Goal: Contribute content: Add original content to the website for others to see

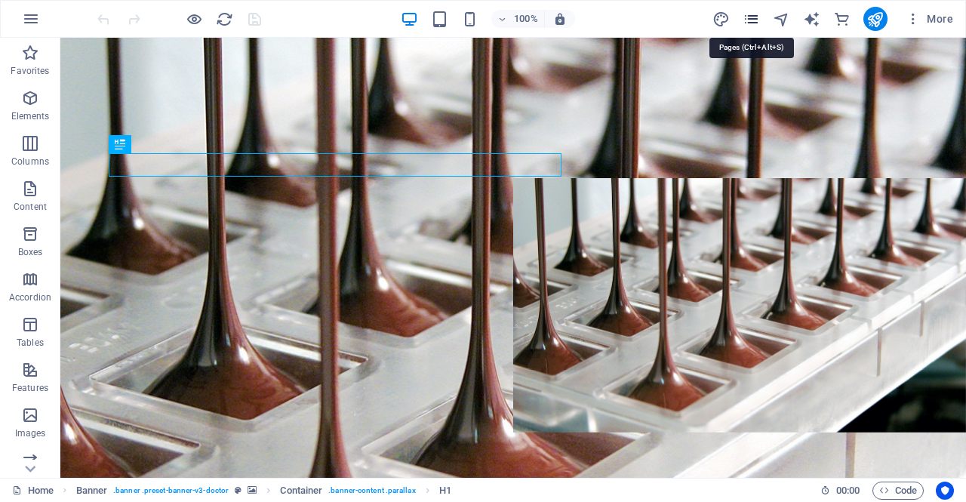
click at [748, 20] on icon "pages" at bounding box center [751, 19] width 17 height 17
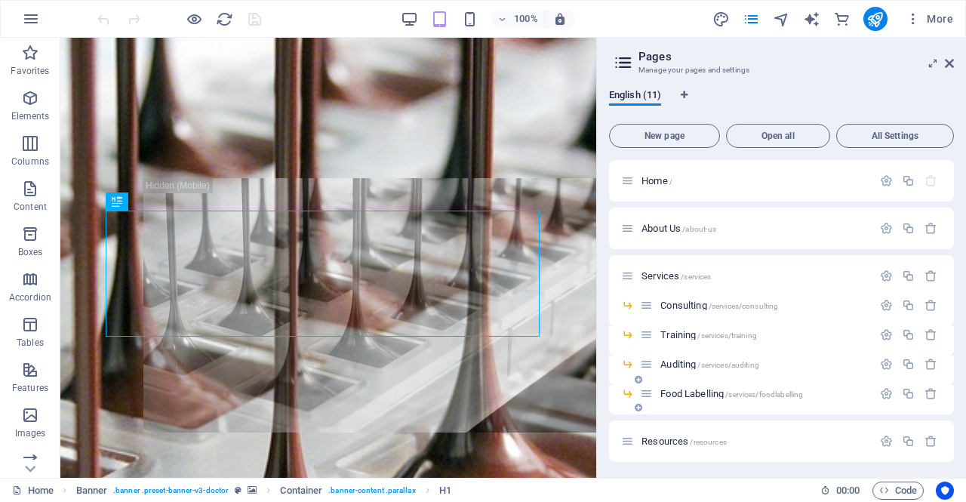
scroll to position [75, 0]
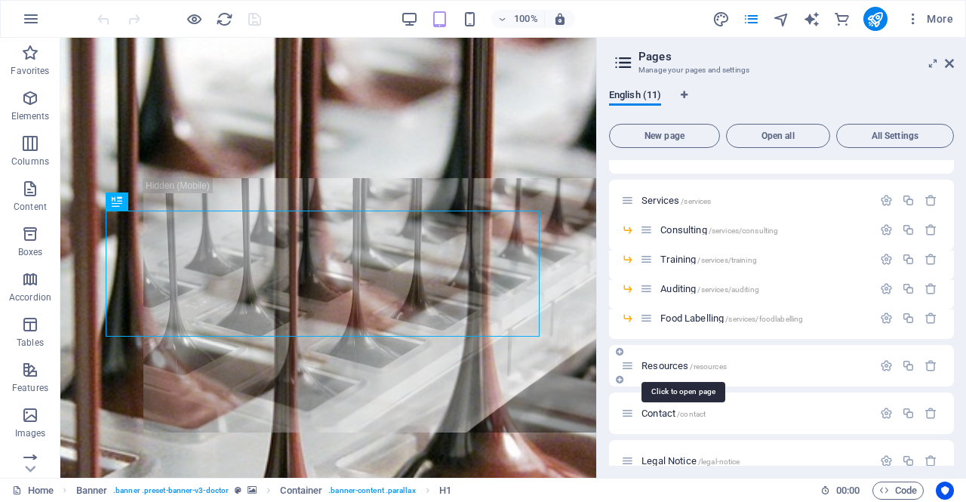
click at [667, 362] on span "Resources /resources" at bounding box center [684, 365] width 85 height 11
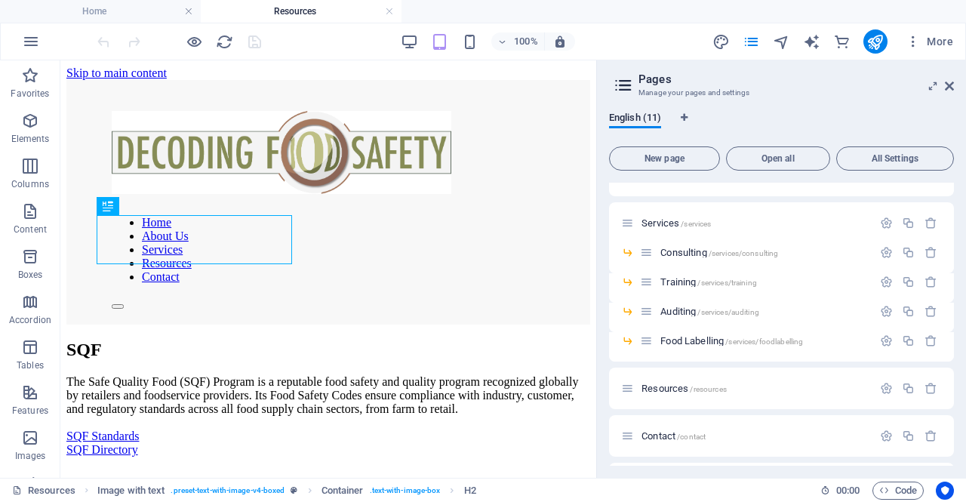
scroll to position [0, 0]
click at [951, 85] on icon at bounding box center [949, 86] width 9 height 12
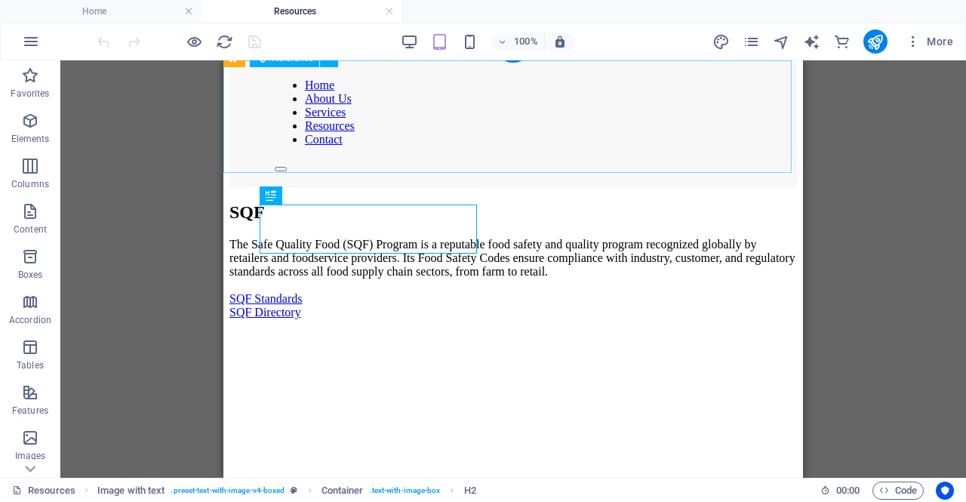
scroll to position [112, 0]
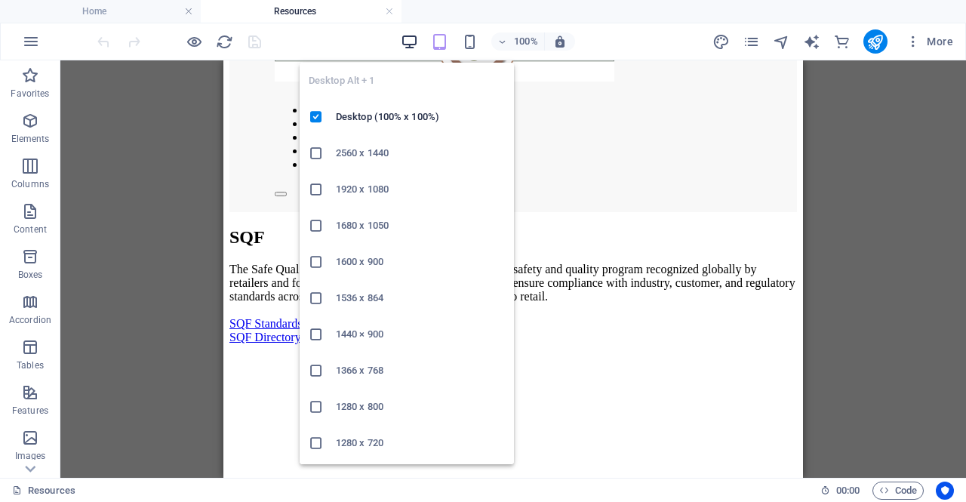
click at [409, 42] on icon "button" at bounding box center [409, 41] width 17 height 17
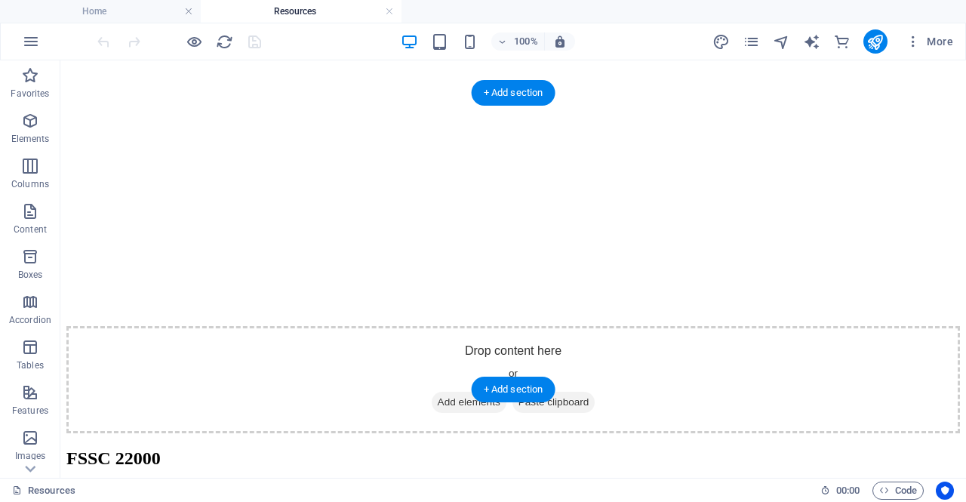
scroll to position [565, 0]
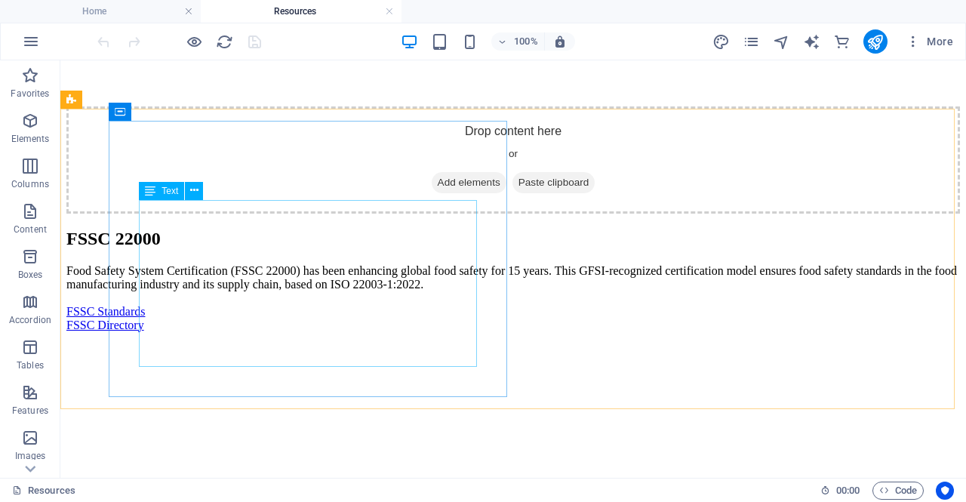
click at [170, 190] on span "Text" at bounding box center [170, 190] width 17 height 9
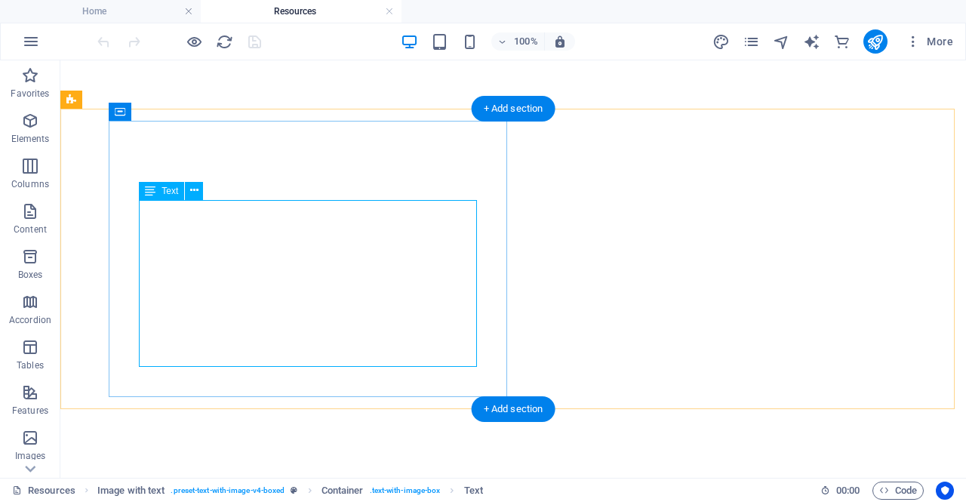
scroll to position [1692, 0]
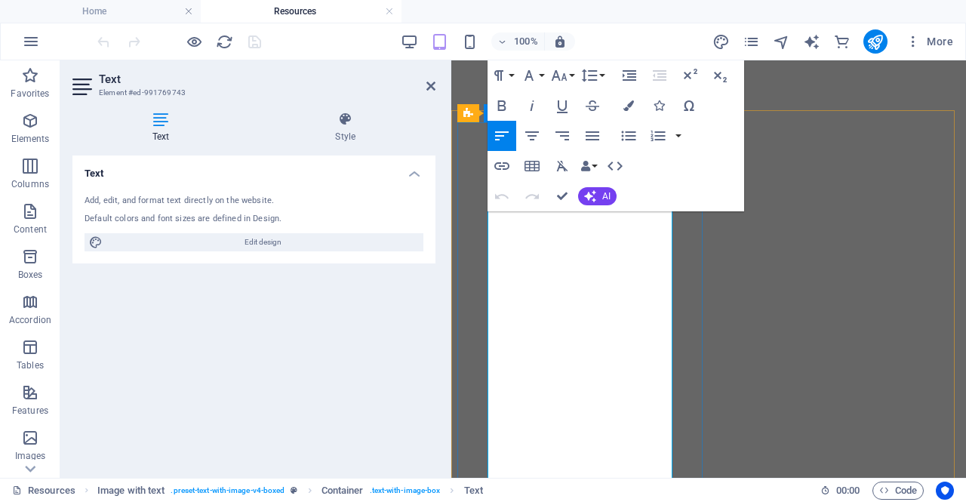
drag, startPoint x: 494, startPoint y: 222, endPoint x: 534, endPoint y: 268, distance: 61.0
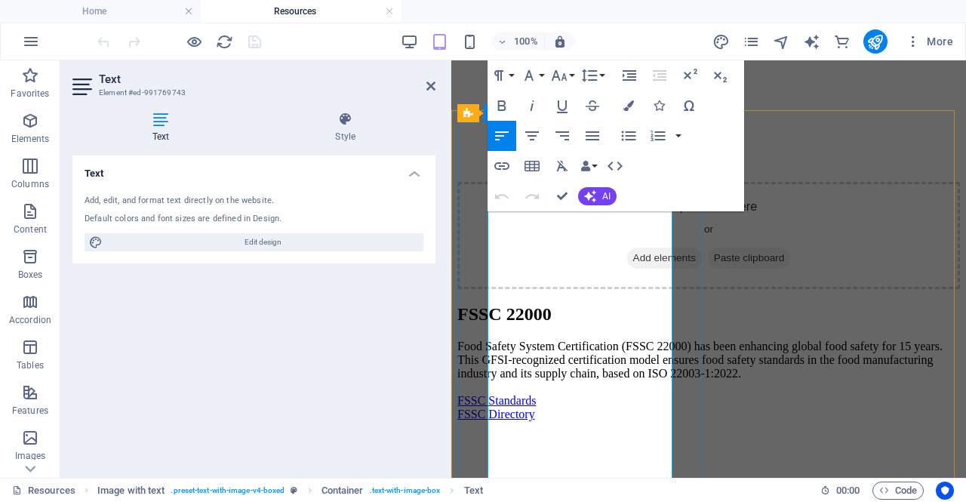
drag, startPoint x: 487, startPoint y: 217, endPoint x: 879, endPoint y: 220, distance: 391.8
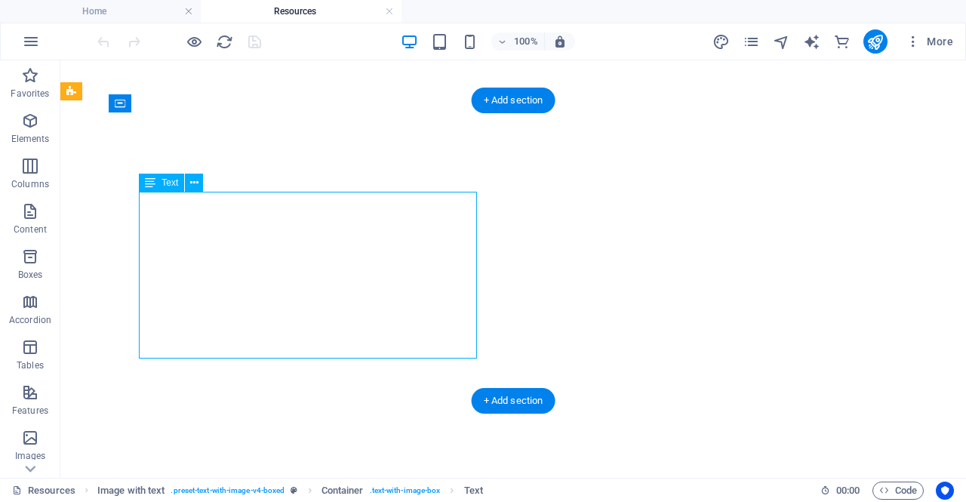
scroll to position [1701, 0]
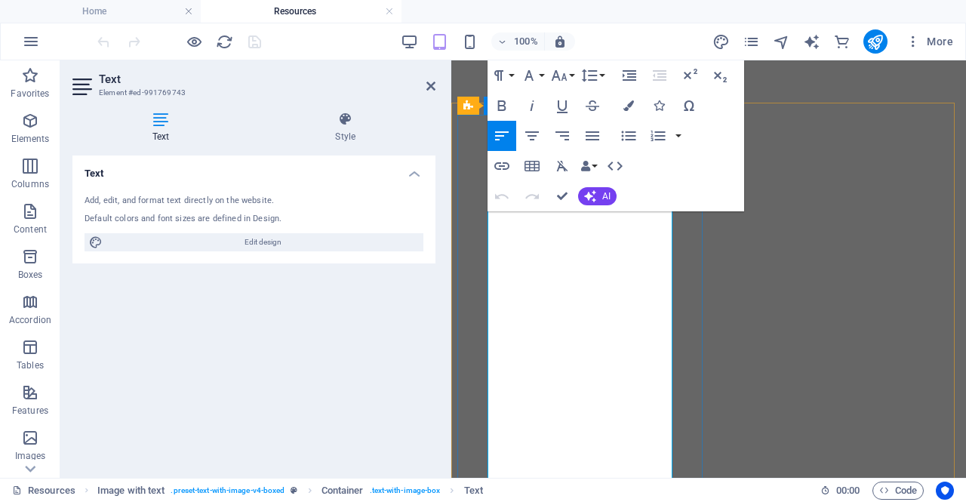
drag, startPoint x: 495, startPoint y: 214, endPoint x: 541, endPoint y: 263, distance: 66.7
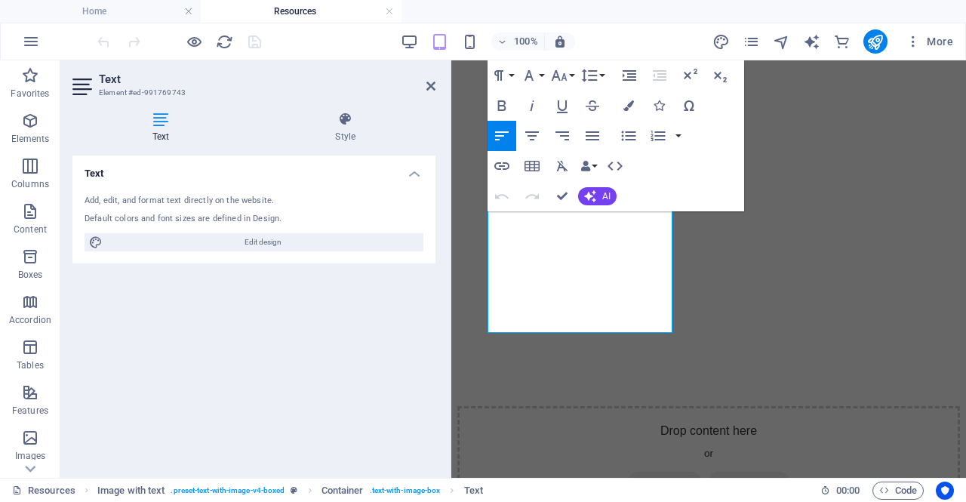
scroll to position [2147, 0]
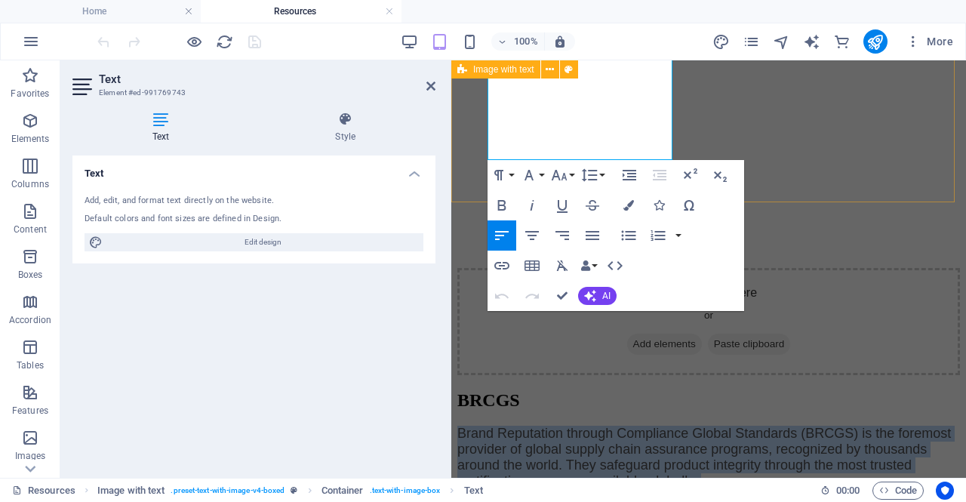
drag, startPoint x: 491, startPoint y: 214, endPoint x: 608, endPoint y: 192, distance: 119.8
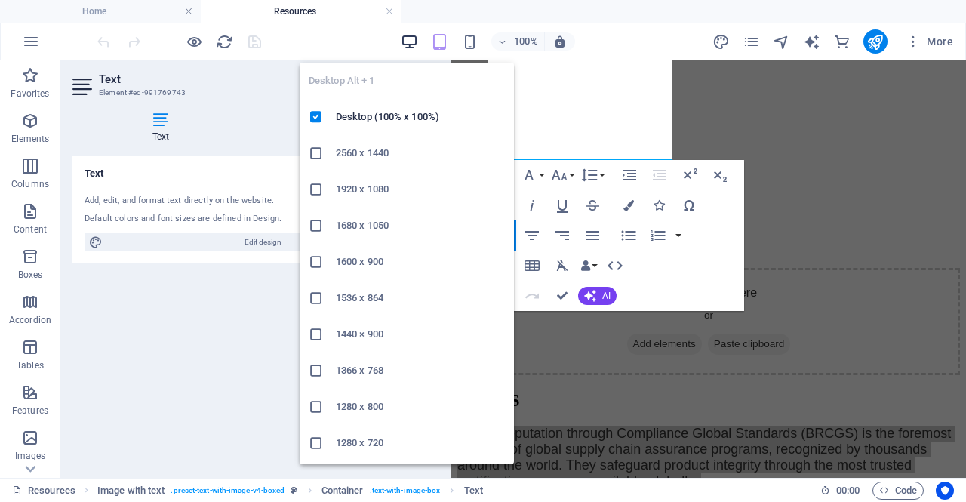
click at [411, 38] on icon "button" at bounding box center [409, 41] width 17 height 17
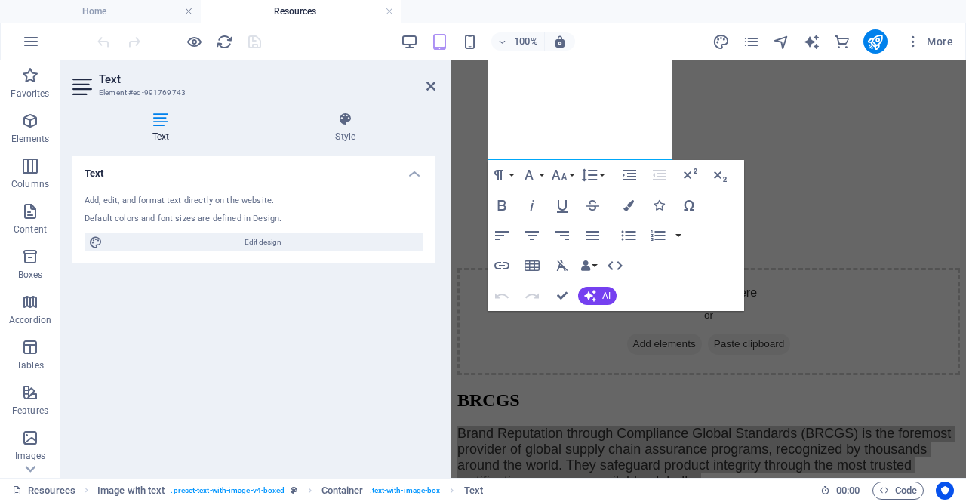
click at [602, 45] on div "100% More" at bounding box center [526, 41] width 865 height 24
click at [430, 91] on icon at bounding box center [430, 86] width 9 height 12
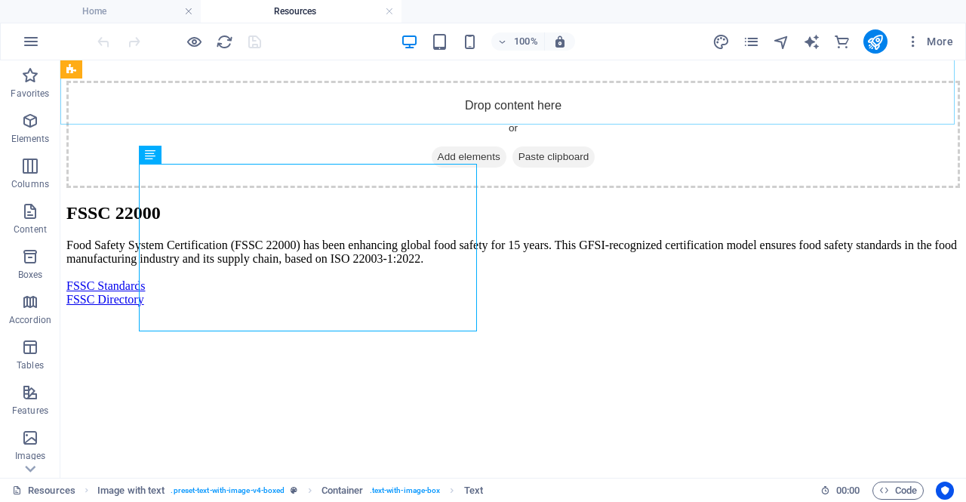
scroll to position [602, 0]
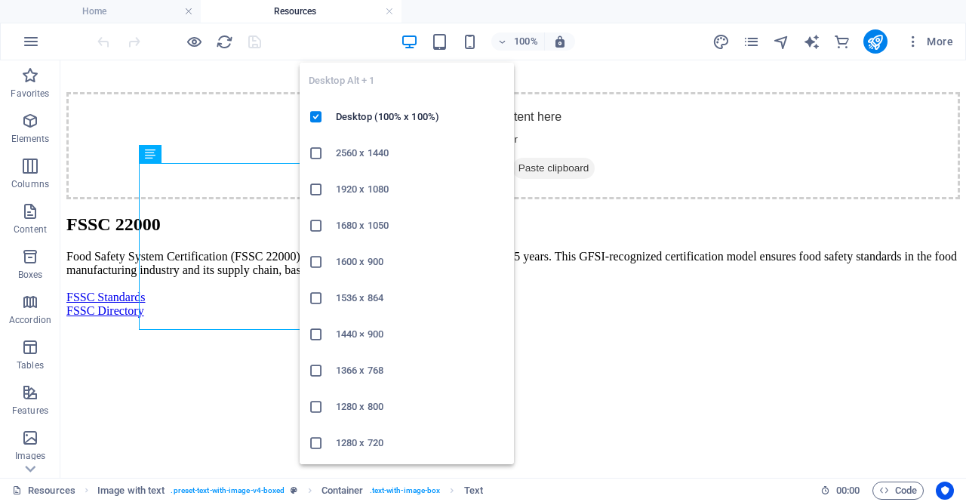
click at [410, 48] on icon "button" at bounding box center [409, 41] width 17 height 17
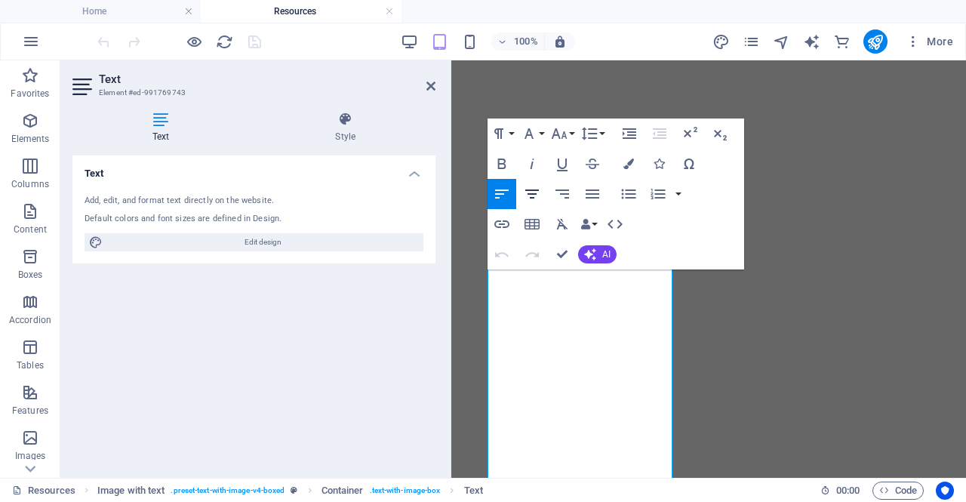
scroll to position [1625, 0]
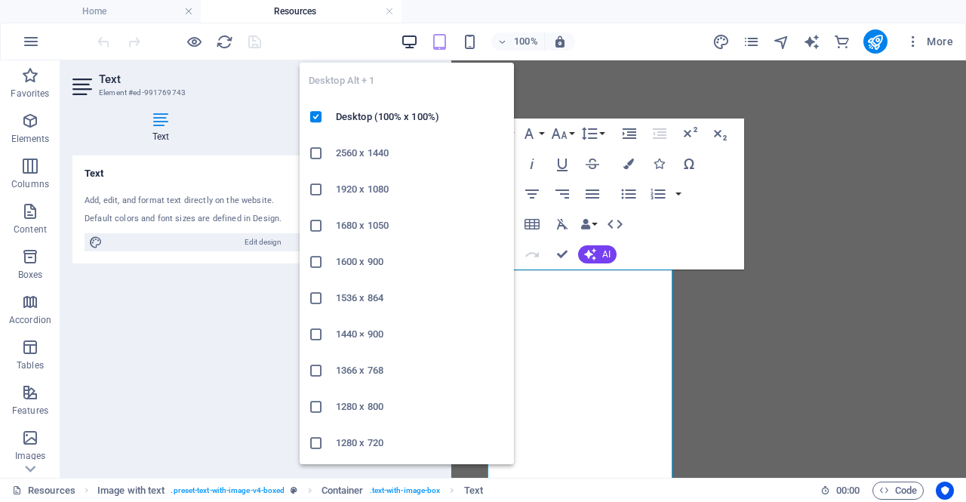
click at [406, 42] on icon "button" at bounding box center [409, 41] width 17 height 17
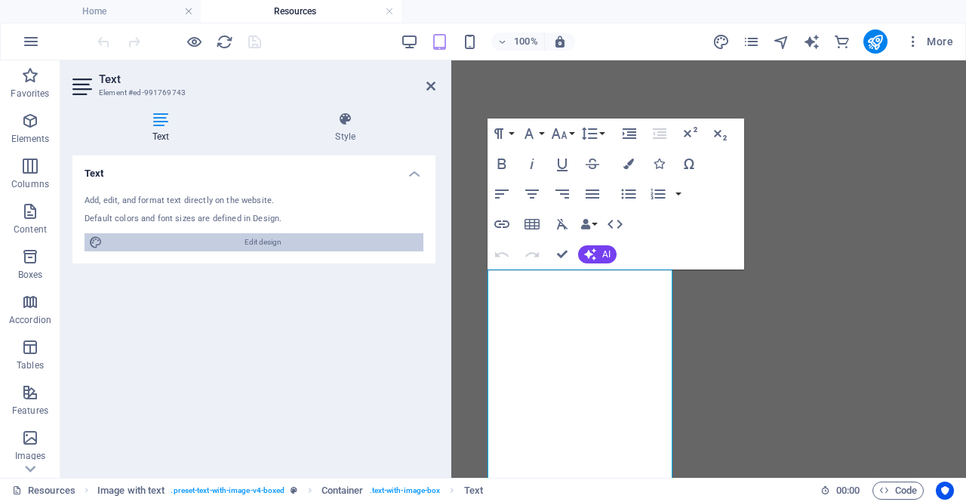
click at [297, 242] on span "Edit design" at bounding box center [263, 242] width 312 height 18
select select "px"
select select "400"
select select "px"
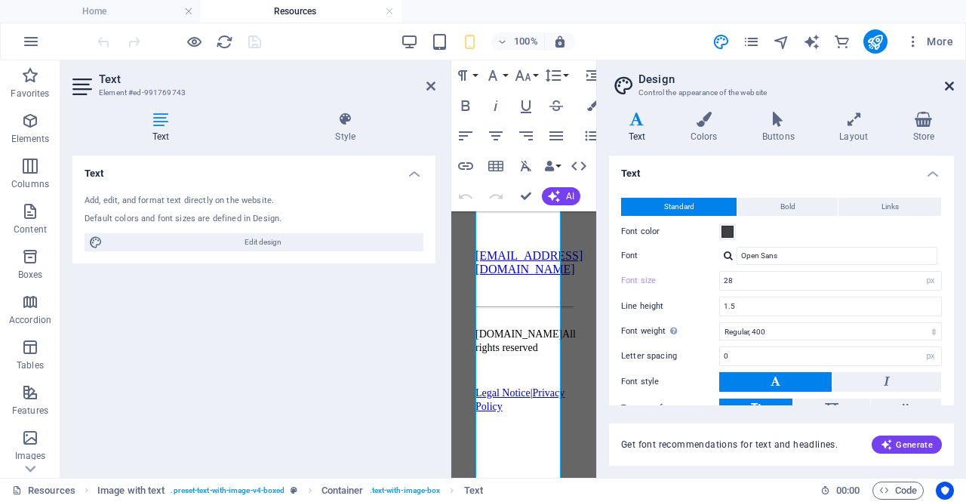
click at [947, 91] on icon at bounding box center [949, 86] width 9 height 12
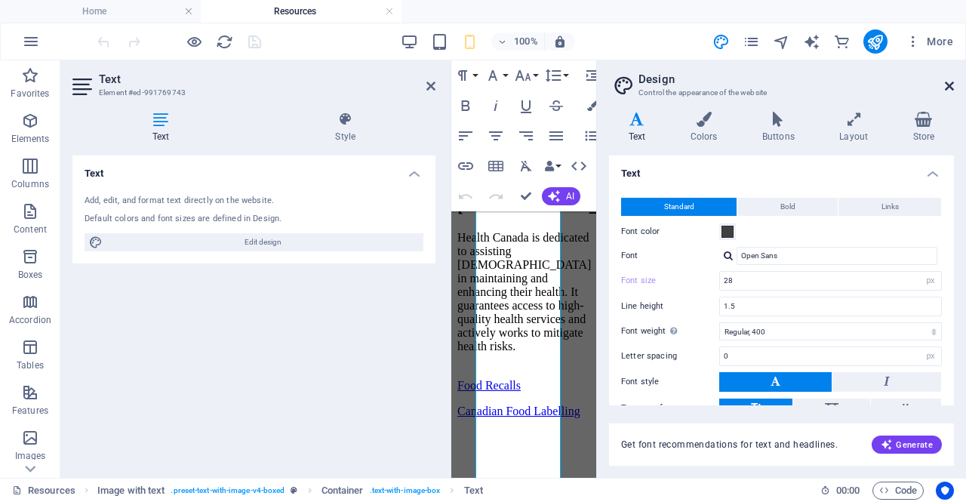
scroll to position [1831, 0]
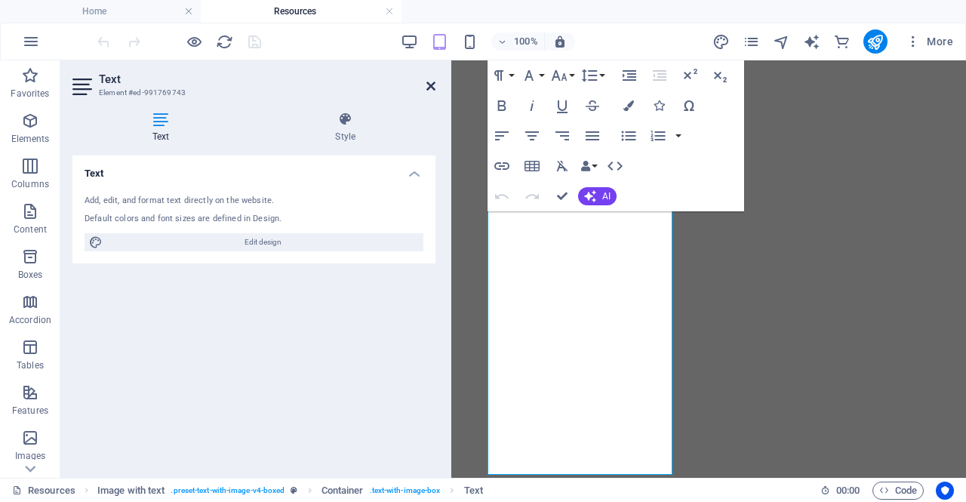
click at [428, 88] on icon at bounding box center [430, 86] width 9 height 12
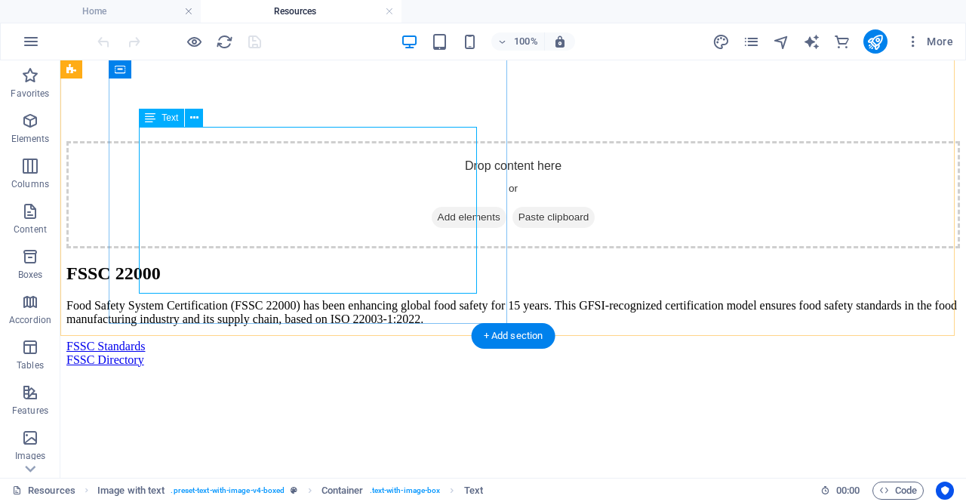
scroll to position [551, 0]
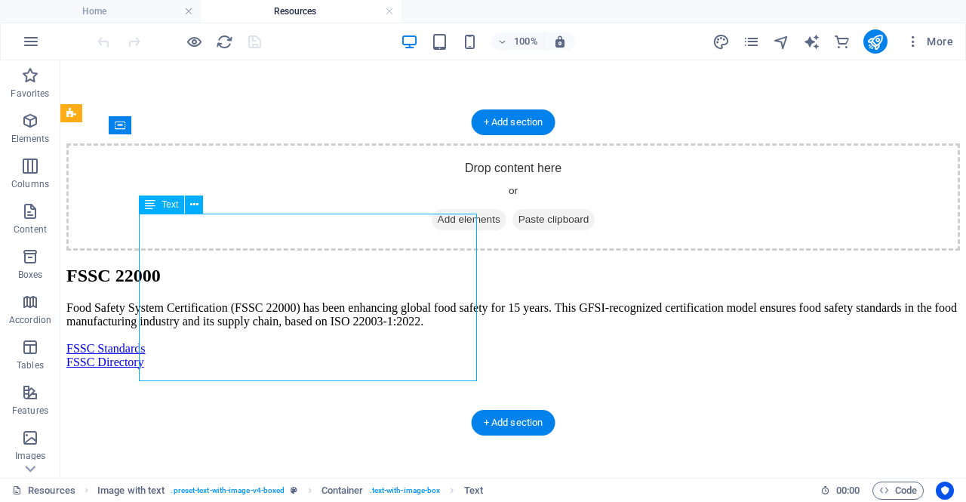
drag, startPoint x: 146, startPoint y: 228, endPoint x: 195, endPoint y: 267, distance: 62.2
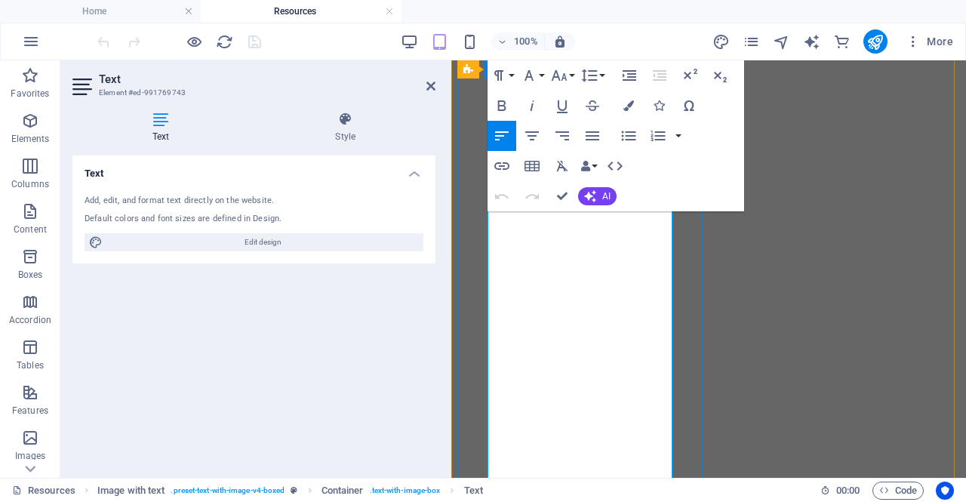
scroll to position [1877, 0]
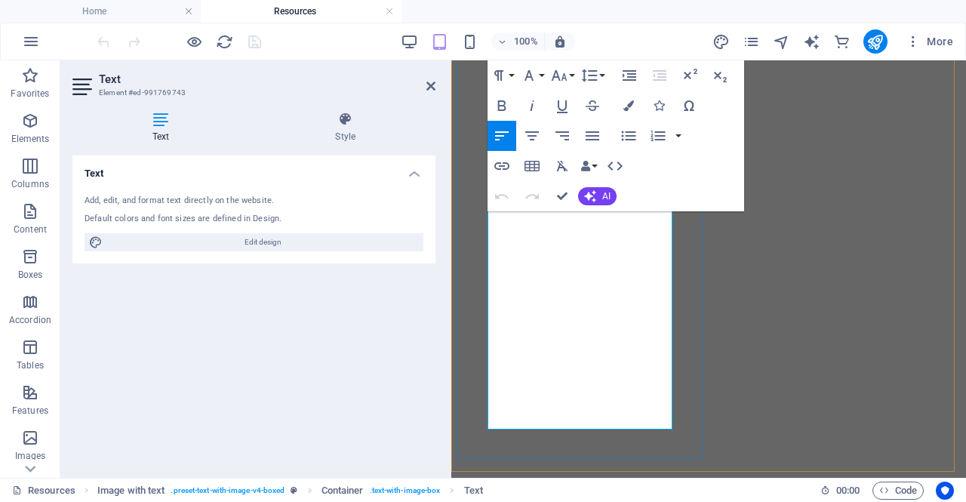
drag, startPoint x: 489, startPoint y: 233, endPoint x: 620, endPoint y: 429, distance: 236.1
click at [633, 106] on icon "button" at bounding box center [628, 105] width 11 height 11
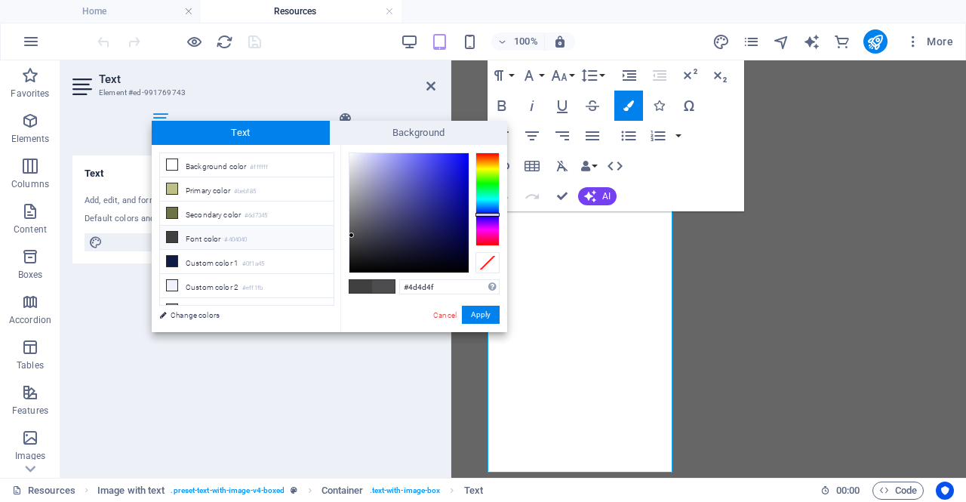
click at [236, 238] on small "#404040" at bounding box center [235, 240] width 23 height 11
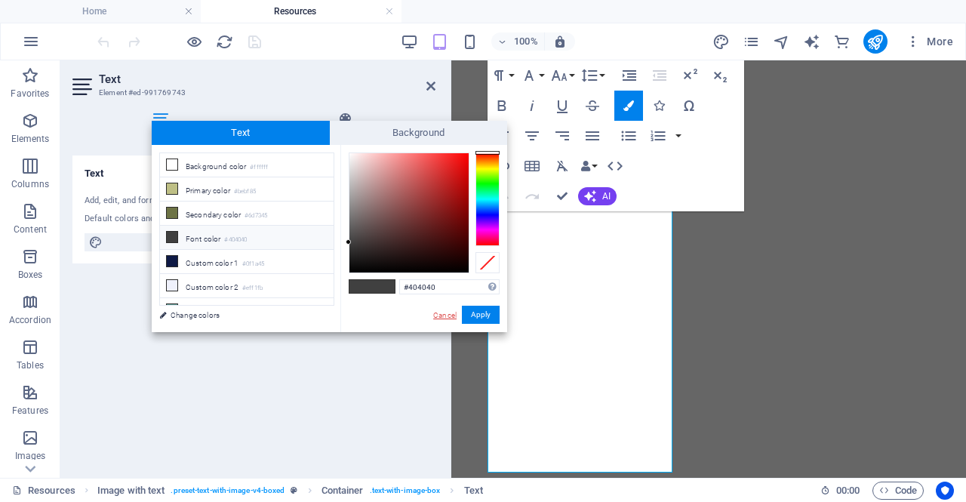
click at [440, 312] on link "Cancel" at bounding box center [445, 314] width 26 height 11
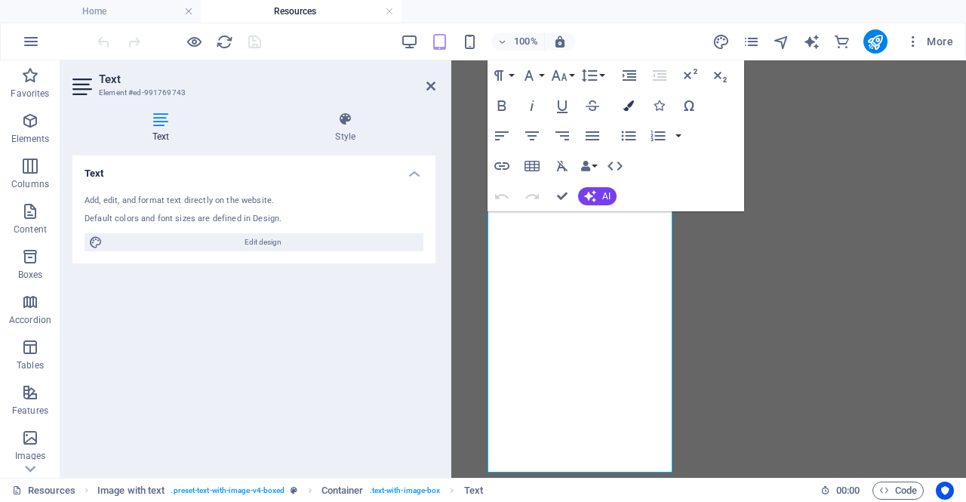
click at [630, 105] on icon "button" at bounding box center [628, 105] width 11 height 11
type input "#4d4d4f"
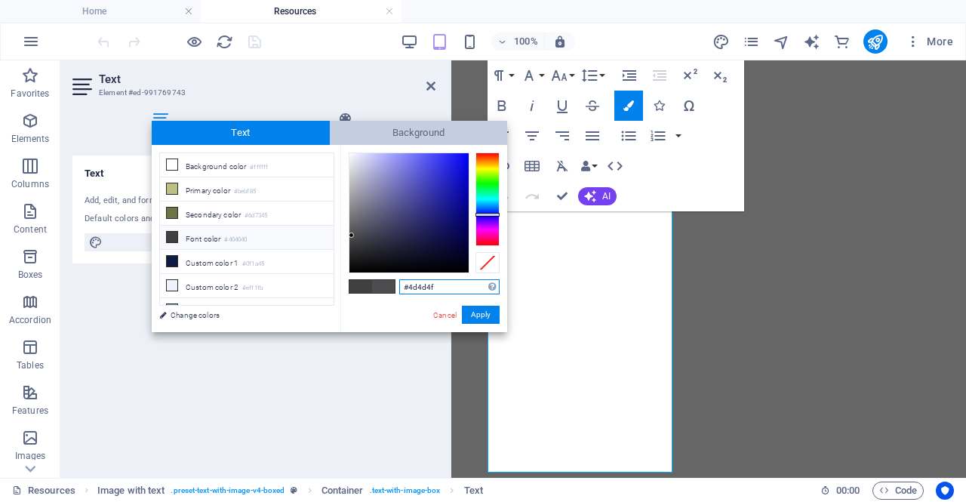
click at [425, 134] on span "Background" at bounding box center [419, 133] width 178 height 24
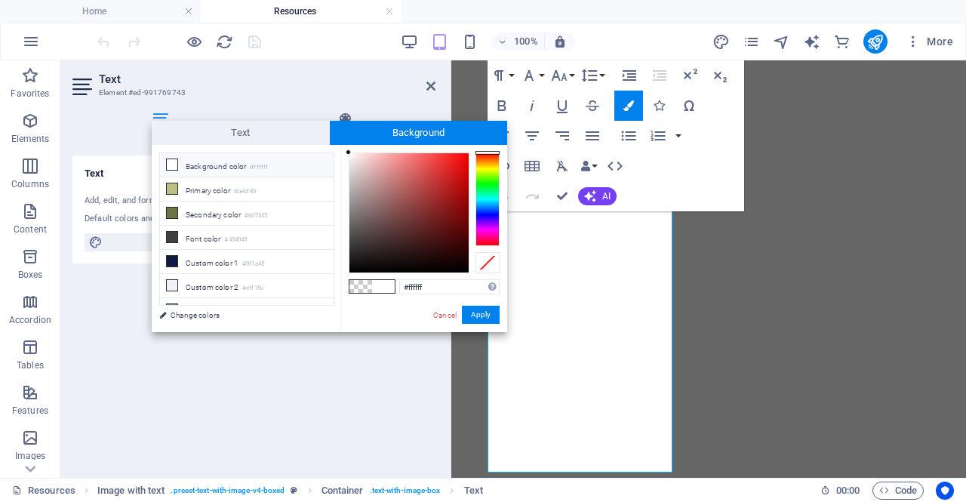
click at [260, 163] on small "#ffffff" at bounding box center [259, 167] width 18 height 11
type input "rgba(255, 255, 255, 0)"
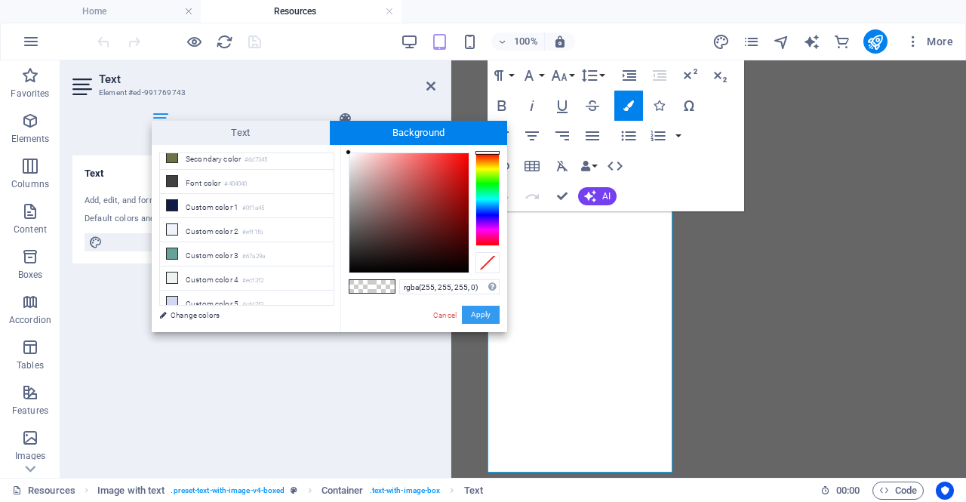
click at [488, 316] on button "Apply" at bounding box center [481, 315] width 38 height 18
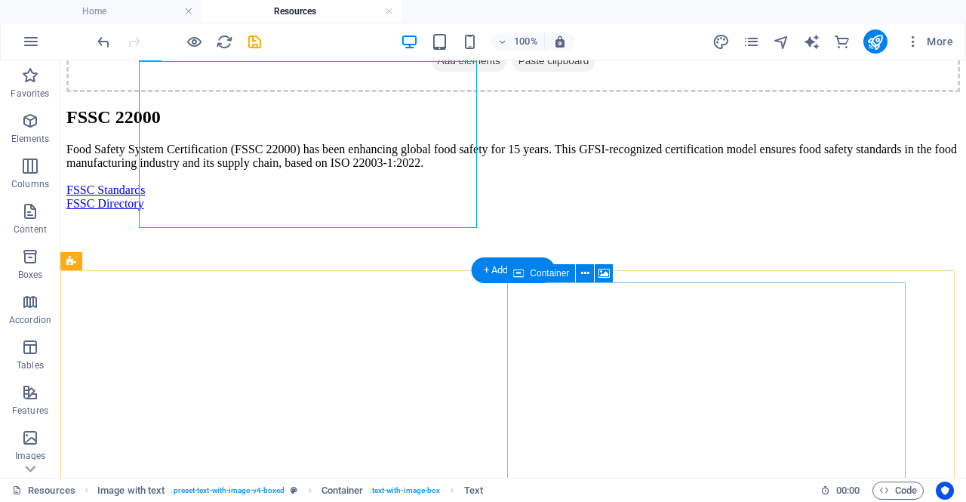
scroll to position [705, 0]
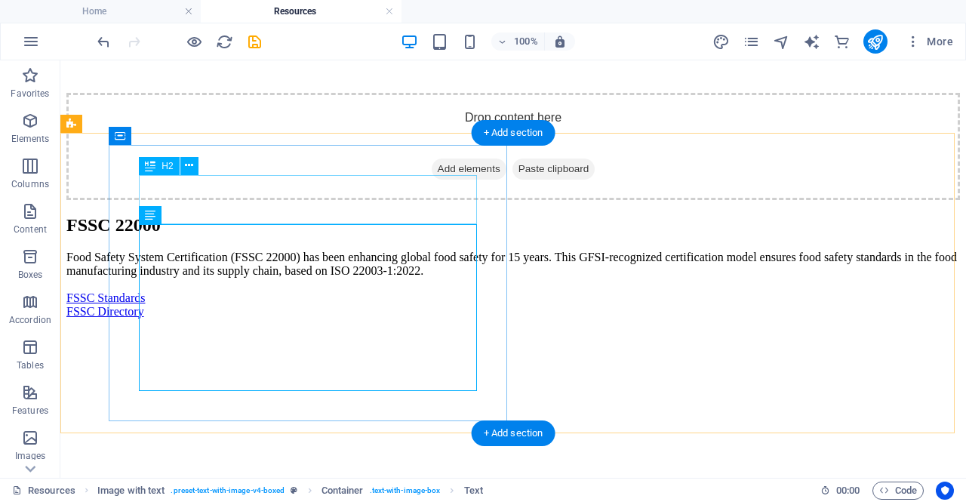
scroll to position [479, 0]
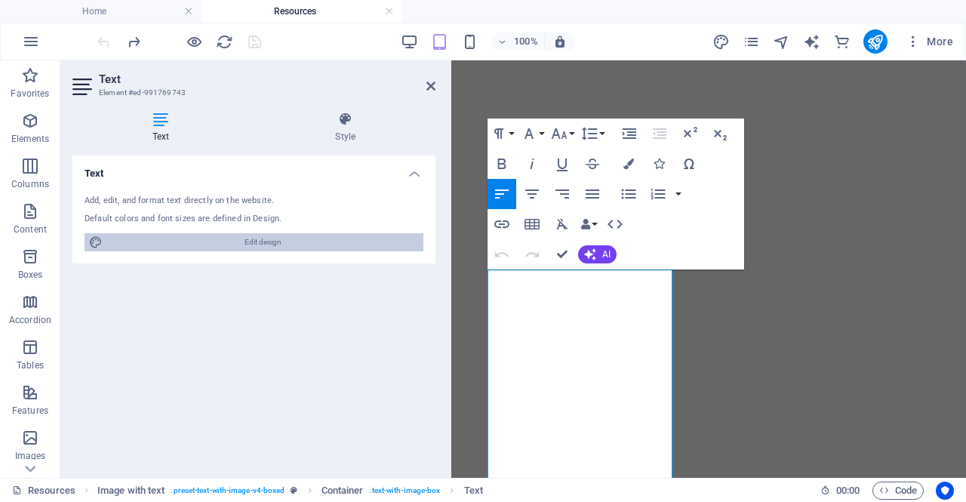
scroll to position [1625, 0]
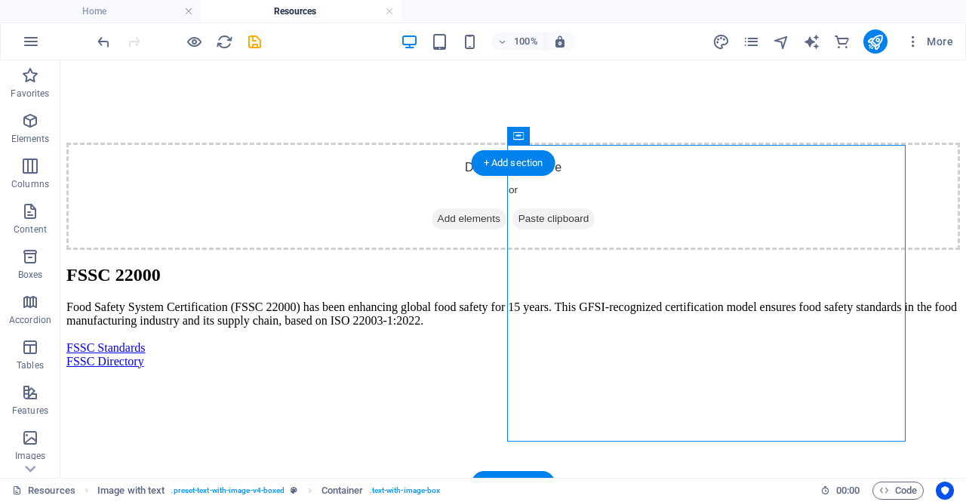
scroll to position [550, 0]
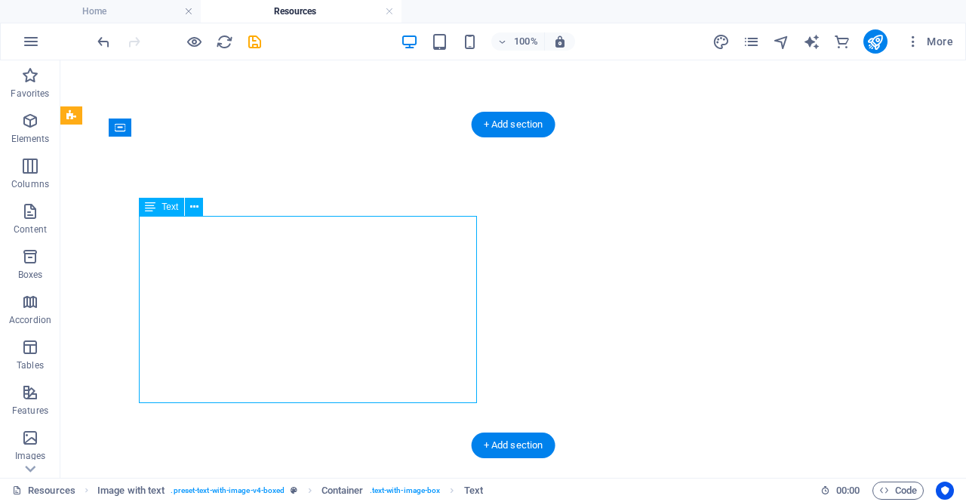
scroll to position [1665, 0]
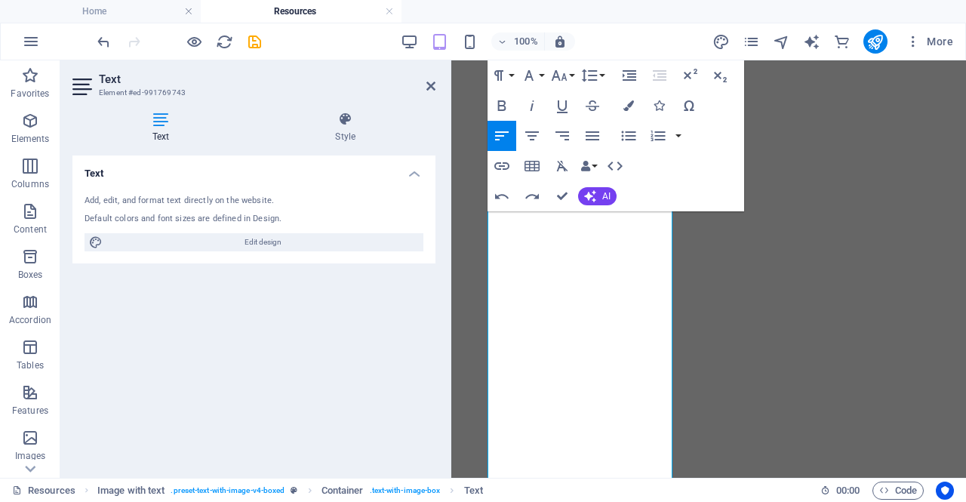
scroll to position [1841, 0]
drag, startPoint x: 491, startPoint y: 251, endPoint x: 627, endPoint y: 442, distance: 234.4
click at [340, 123] on icon at bounding box center [345, 119] width 180 height 15
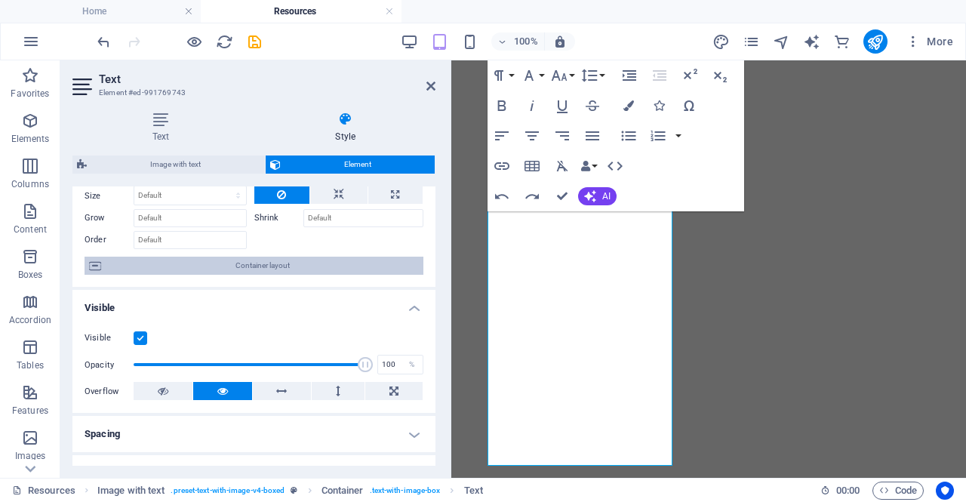
scroll to position [75, 0]
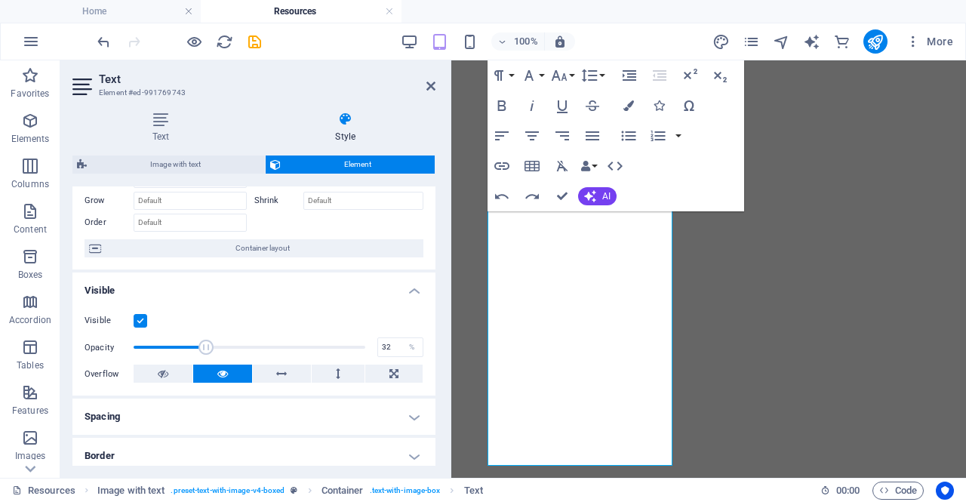
drag, startPoint x: 365, startPoint y: 348, endPoint x: 205, endPoint y: 359, distance: 160.4
click at [205, 359] on div "Visible Opacity 32 % Overflow" at bounding box center [253, 348] width 363 height 96
type input "100"
drag, startPoint x: 209, startPoint y: 349, endPoint x: 380, endPoint y: 349, distance: 170.6
click at [380, 349] on div "Opacity 100 %" at bounding box center [254, 347] width 339 height 23
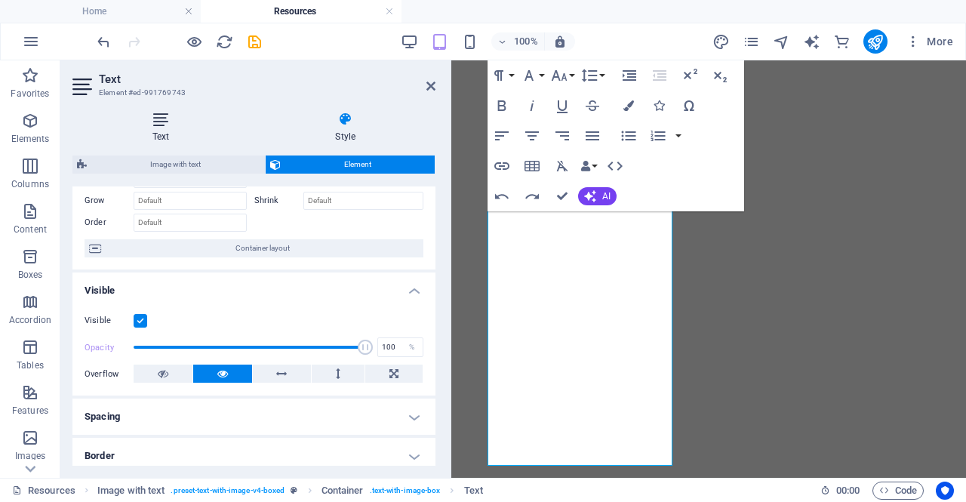
click at [162, 126] on icon at bounding box center [160, 119] width 177 height 15
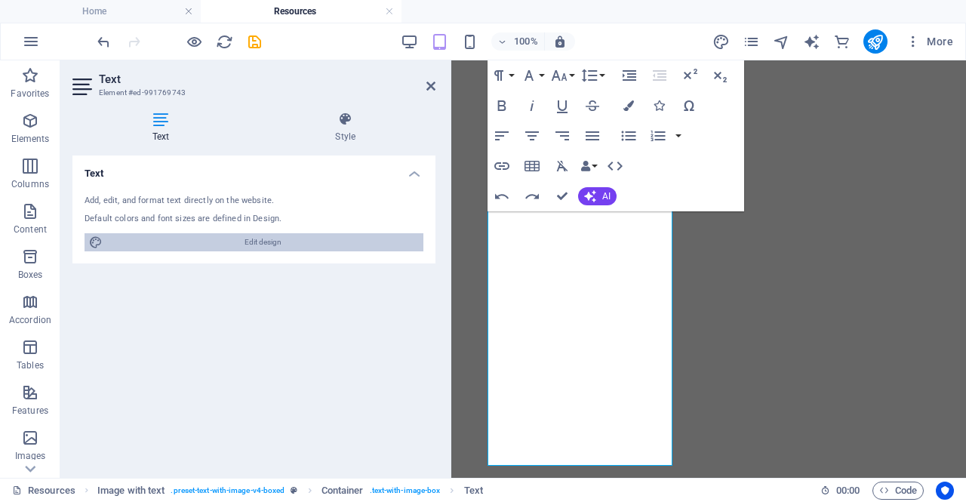
click at [294, 241] on span "Edit design" at bounding box center [263, 242] width 312 height 18
select select "px"
select select "400"
select select "px"
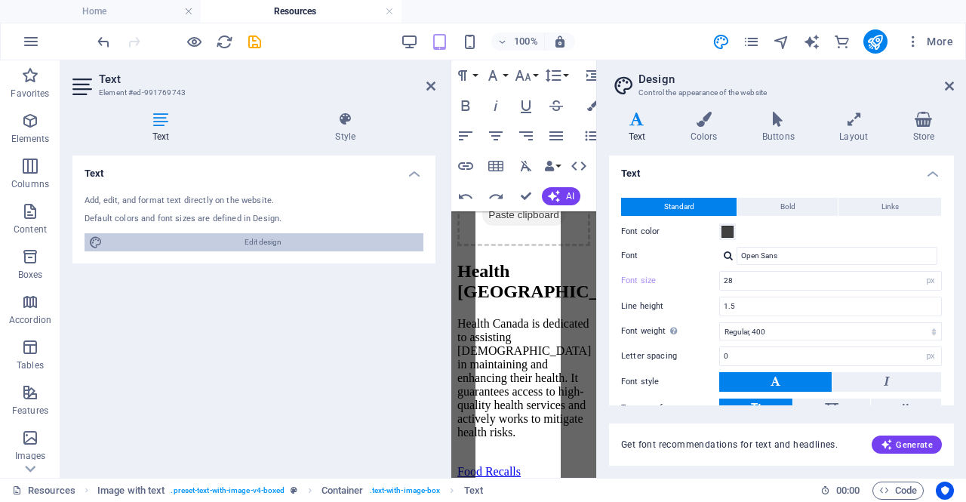
scroll to position [3652, 0]
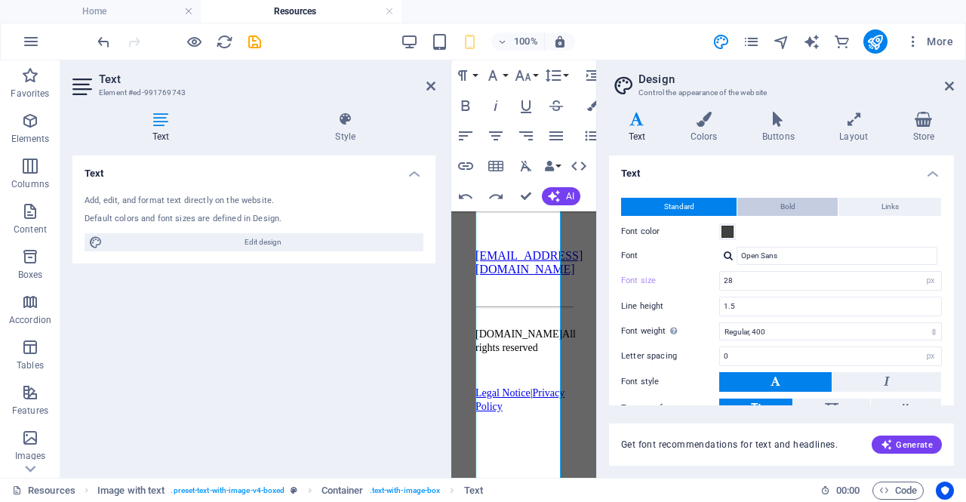
click at [784, 212] on span "Bold" at bounding box center [787, 207] width 15 height 18
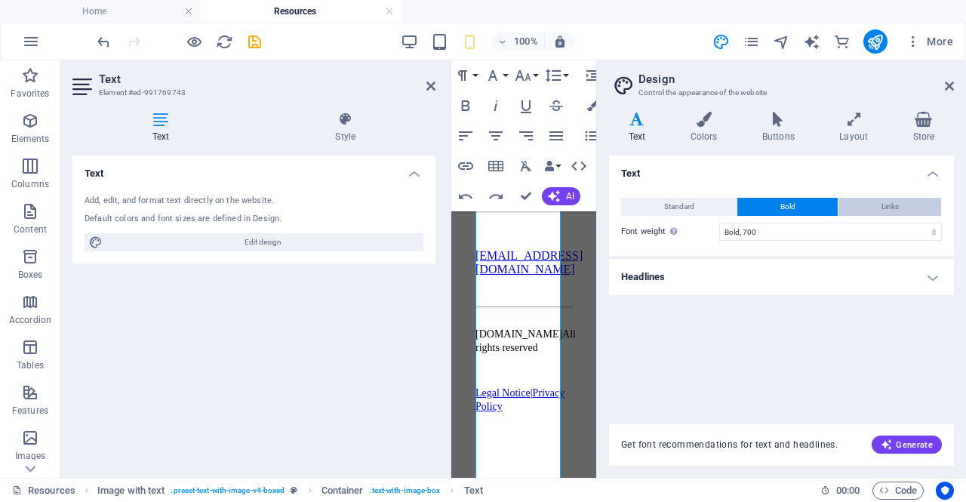
click at [889, 205] on span "Links" at bounding box center [890, 207] width 17 height 18
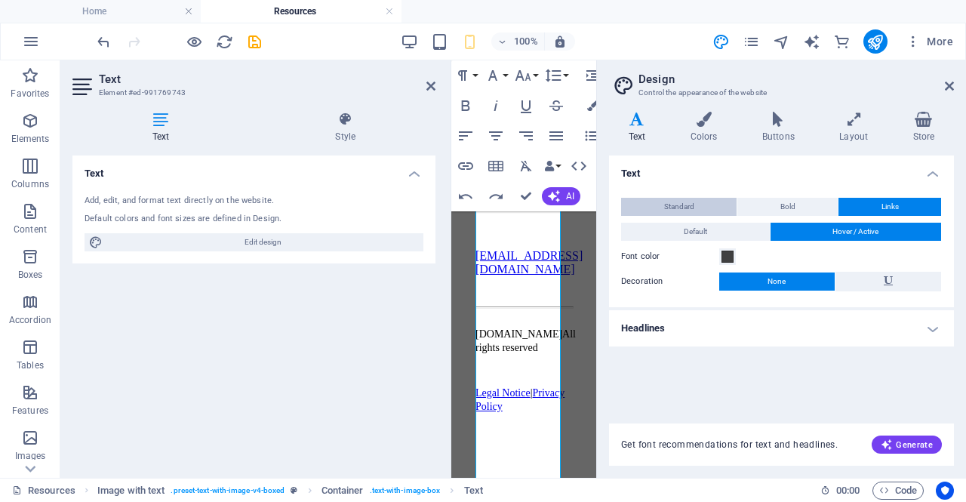
click at [685, 210] on span "Standard" at bounding box center [679, 207] width 30 height 18
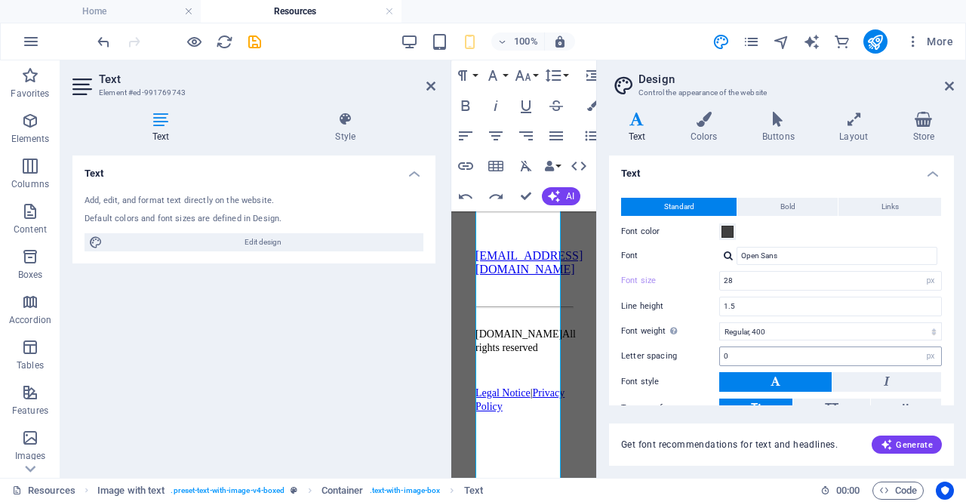
scroll to position [75, 0]
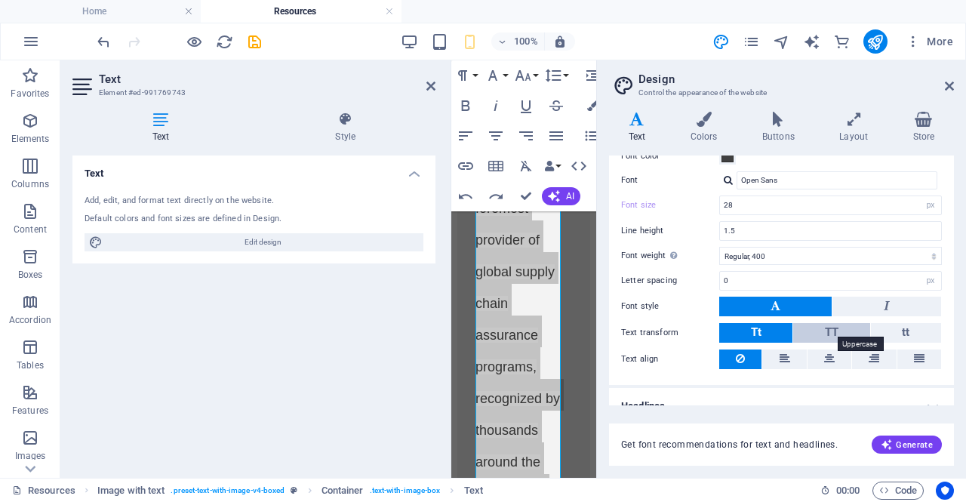
click at [836, 326] on span "TT" at bounding box center [832, 332] width 14 height 14
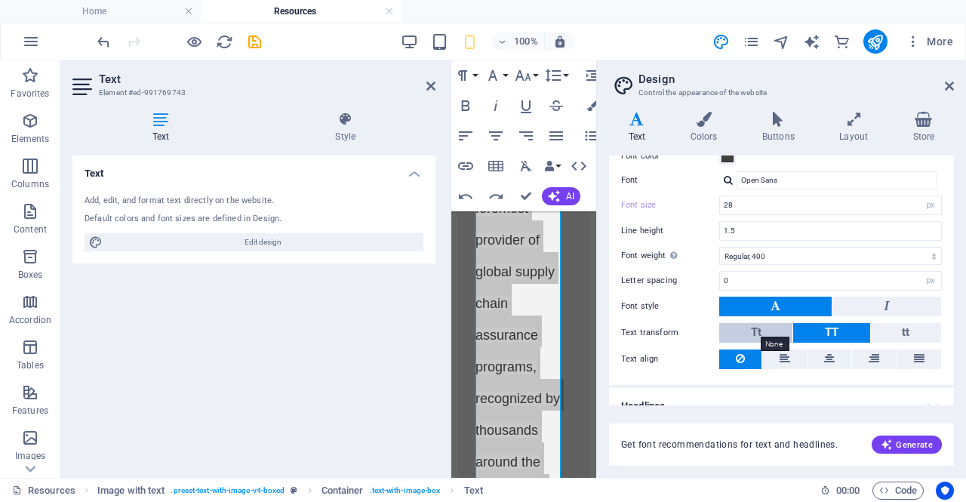
scroll to position [3779, 0]
click at [755, 325] on span "Tt" at bounding box center [756, 332] width 11 height 14
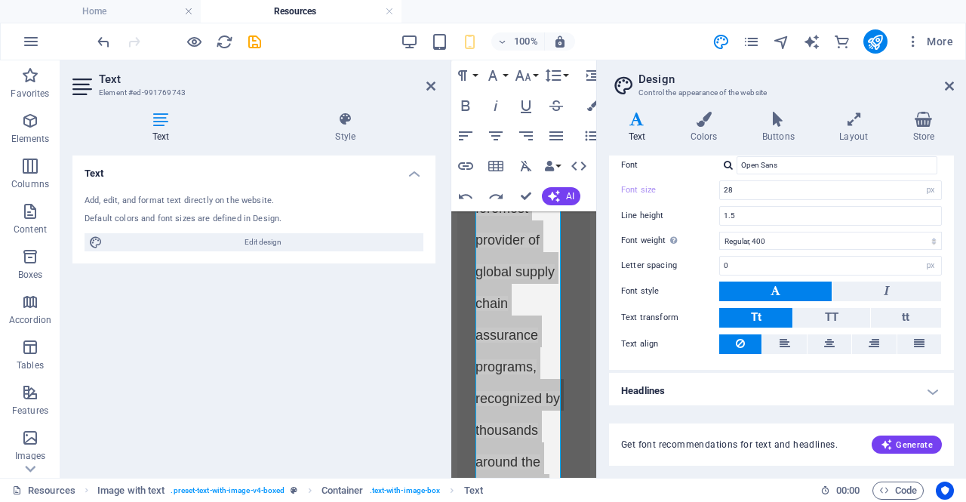
scroll to position [0, 0]
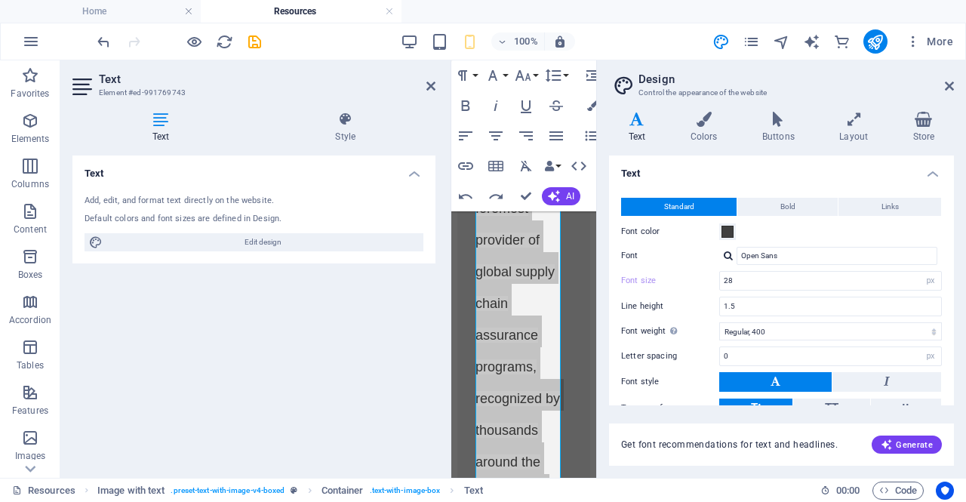
click at [934, 174] on h4 "Text" at bounding box center [781, 168] width 345 height 27
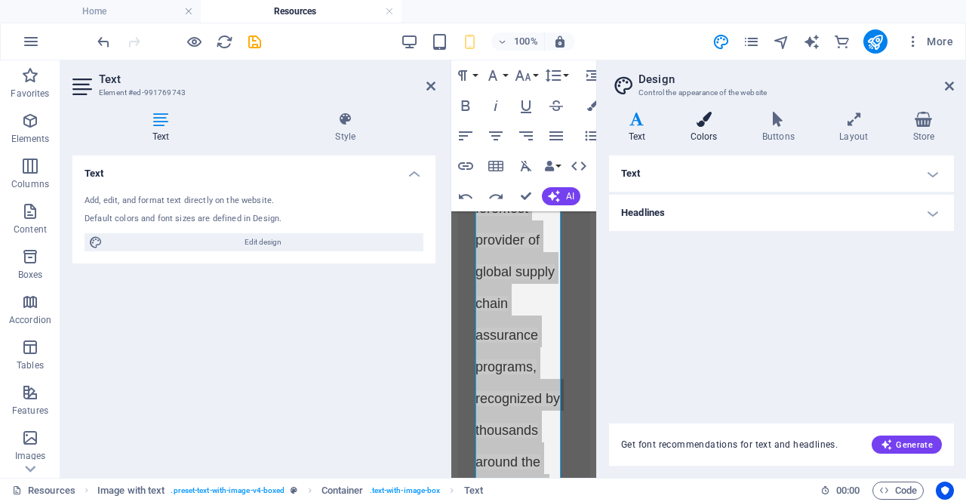
click at [714, 135] on h4 "Colors" at bounding box center [707, 128] width 72 height 32
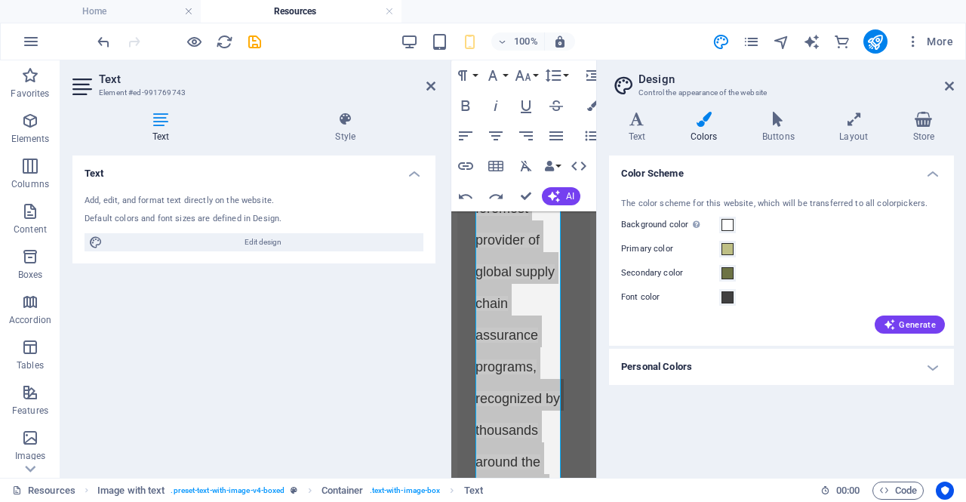
click at [911, 367] on h4 "Personal Colors" at bounding box center [781, 367] width 345 height 36
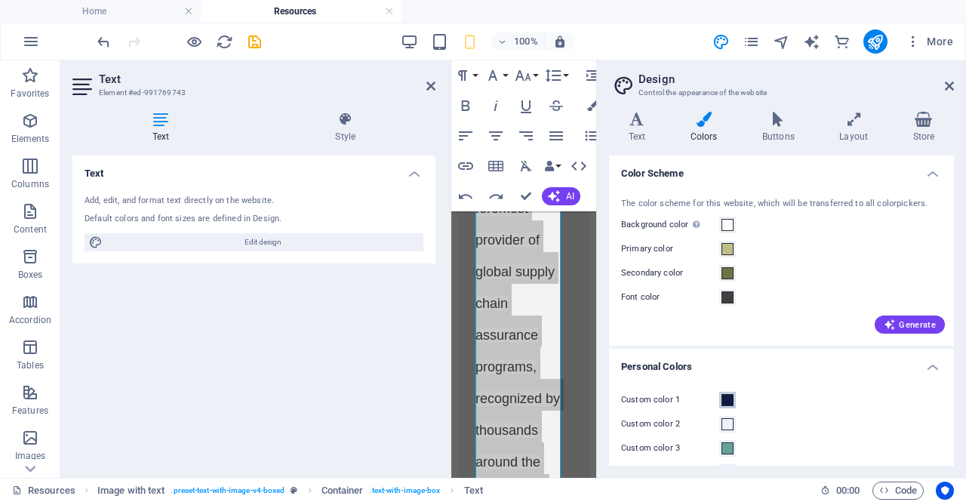
click at [726, 401] on span at bounding box center [728, 400] width 12 height 12
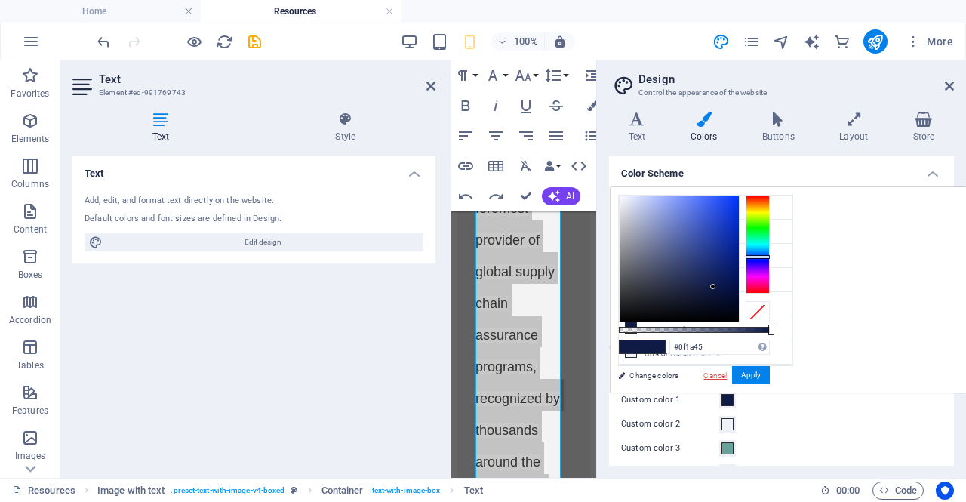
click at [728, 375] on link "Cancel" at bounding box center [715, 375] width 26 height 11
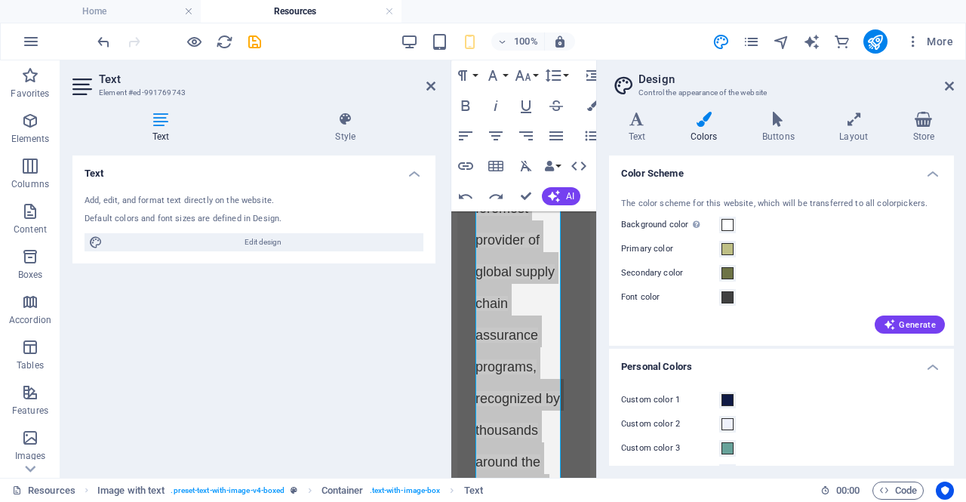
click at [933, 363] on h4 "Personal Colors" at bounding box center [781, 362] width 345 height 27
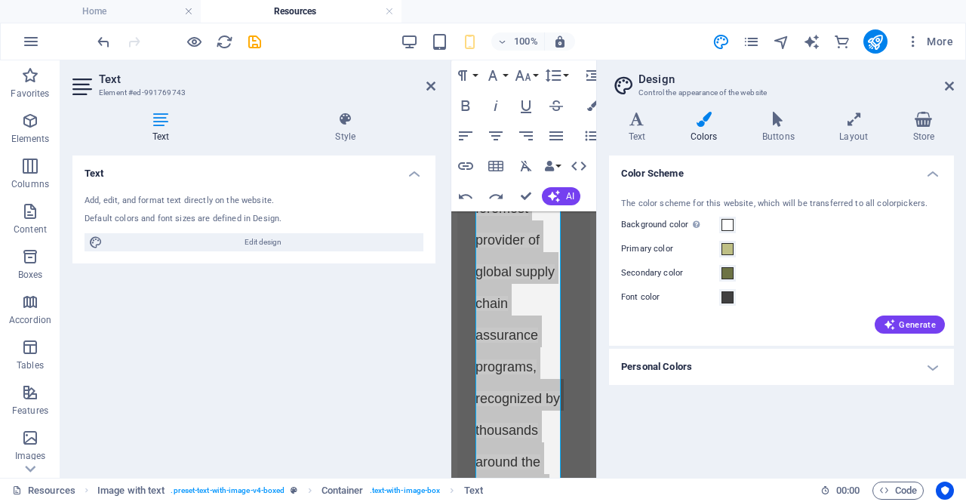
click at [928, 174] on h4 "Color Scheme" at bounding box center [781, 168] width 345 height 27
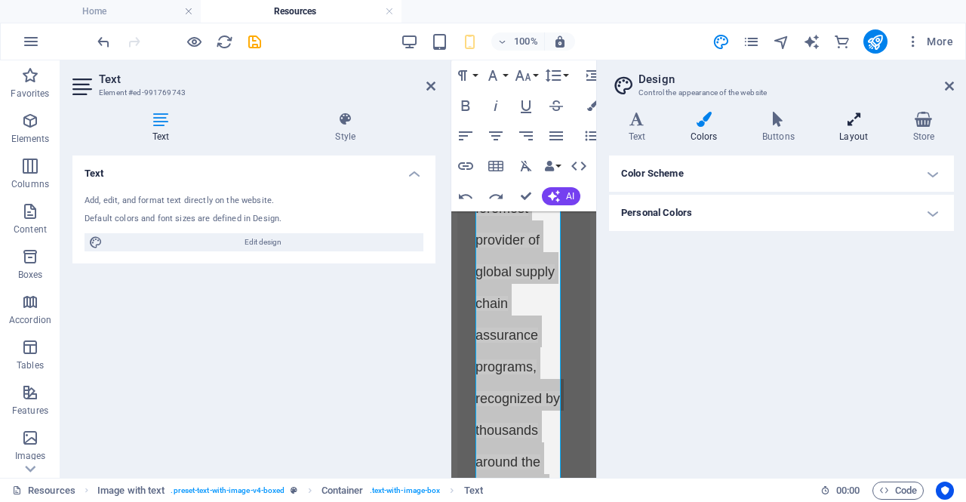
click at [854, 132] on h4 "Layout" at bounding box center [856, 128] width 73 height 32
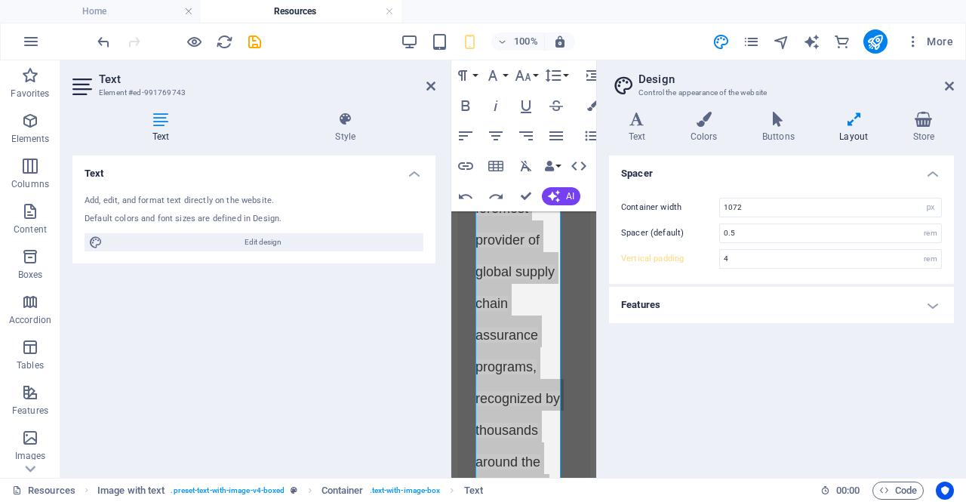
click at [830, 319] on h4 "Features" at bounding box center [781, 305] width 345 height 36
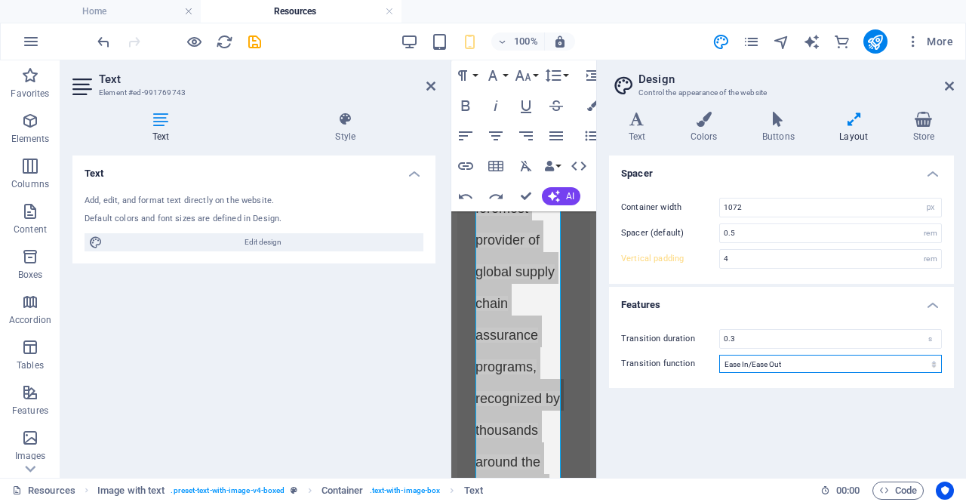
click at [842, 362] on select "Ease Ease In Ease Out Ease In/Ease Out Linear" at bounding box center [830, 364] width 223 height 18
click at [947, 85] on icon at bounding box center [949, 86] width 9 height 12
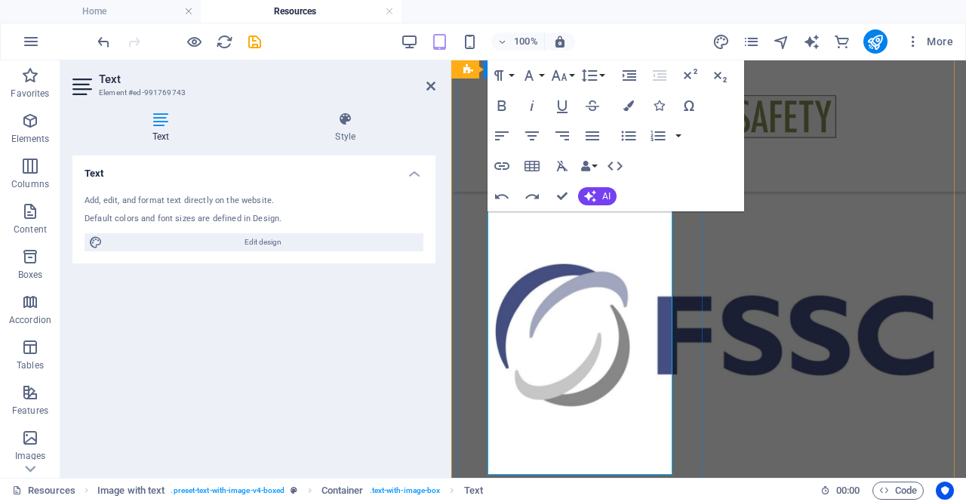
click at [426, 84] on icon at bounding box center [430, 86] width 9 height 12
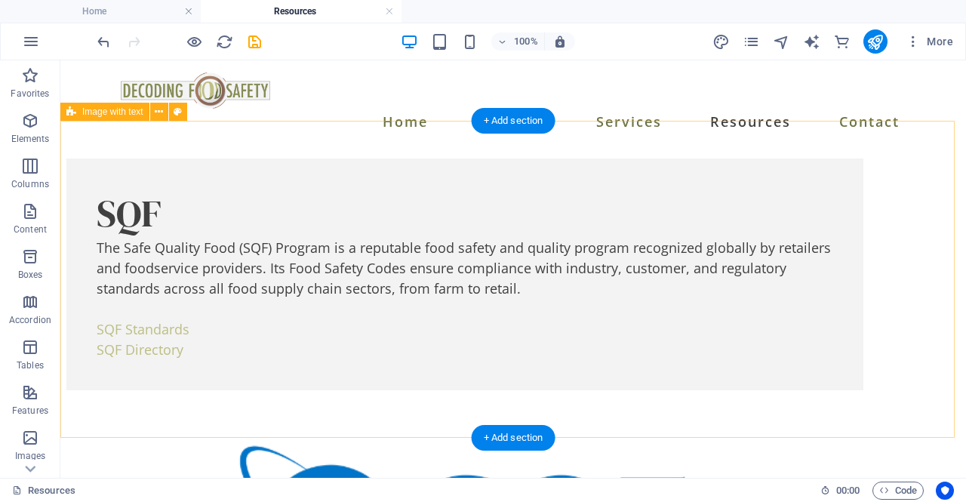
scroll to position [166, 0]
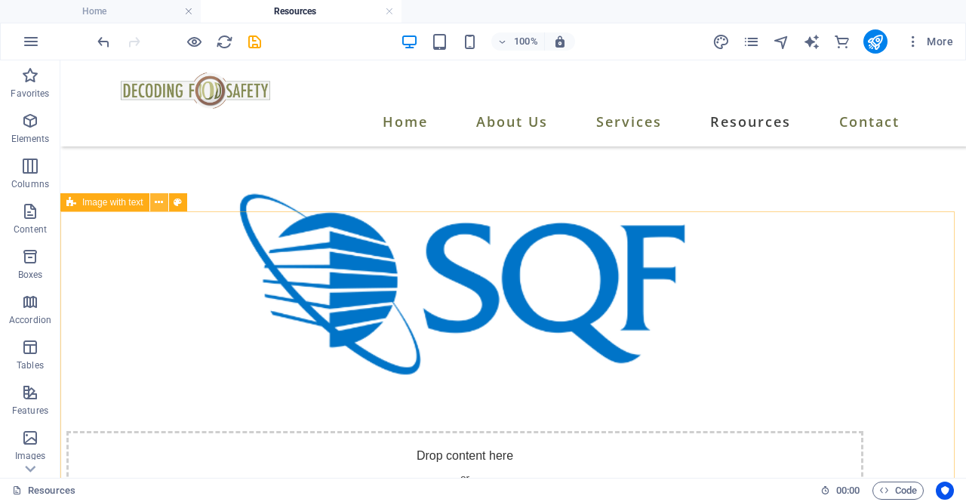
click at [152, 206] on button at bounding box center [159, 202] width 18 height 18
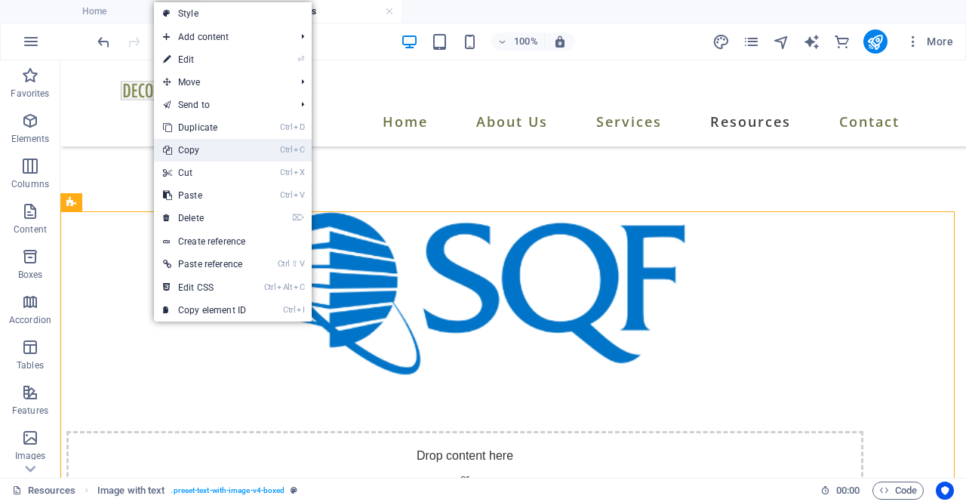
click at [202, 149] on link "Ctrl C Copy" at bounding box center [204, 150] width 101 height 23
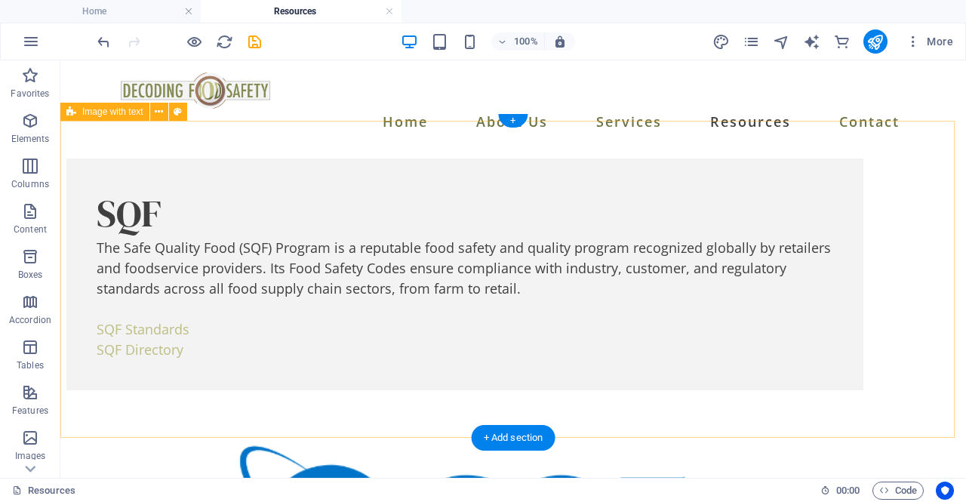
scroll to position [242, 0]
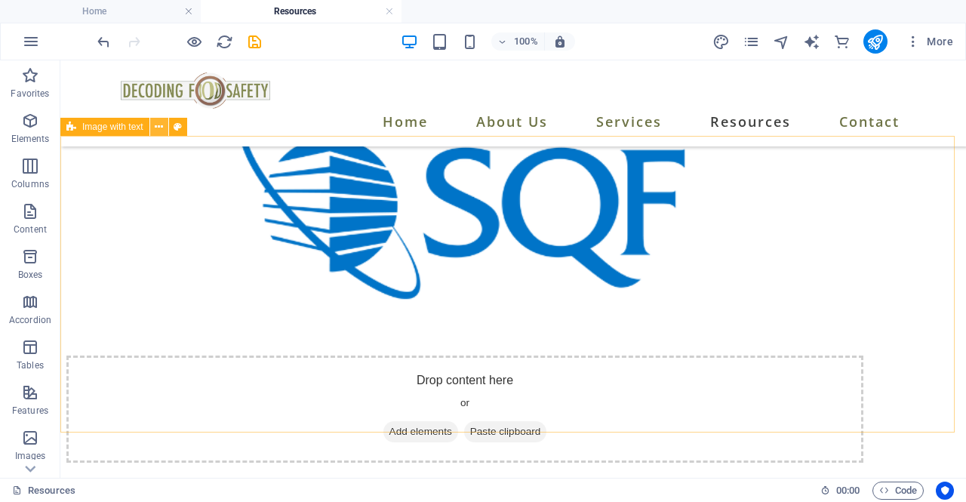
click at [156, 131] on icon at bounding box center [159, 127] width 8 height 16
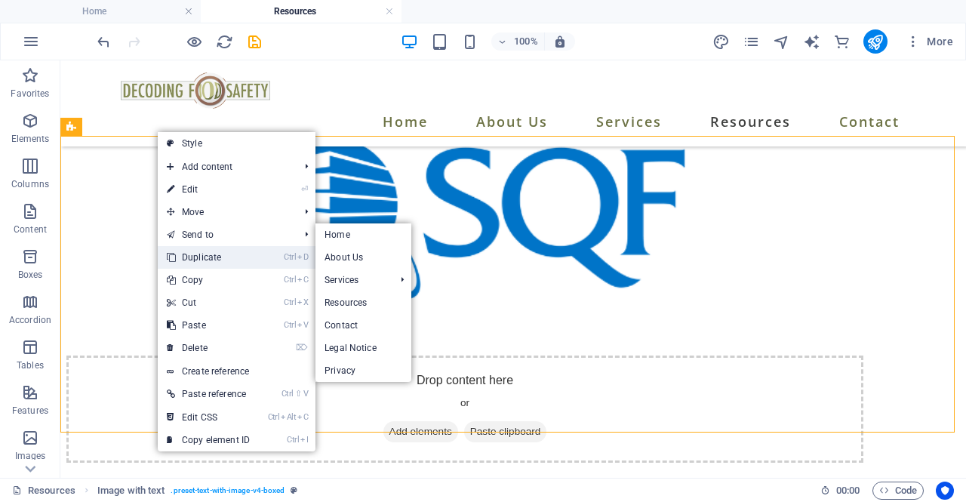
click at [213, 256] on link "Ctrl D Duplicate" at bounding box center [208, 257] width 101 height 23
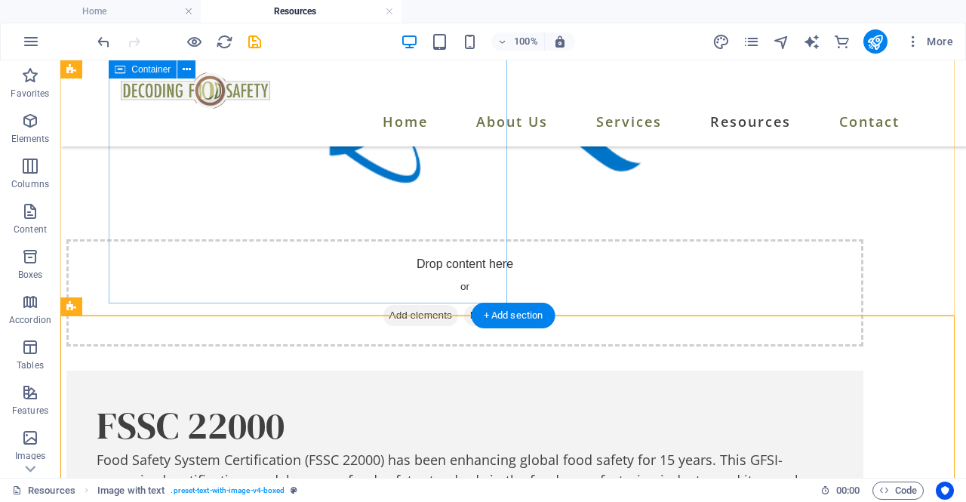
scroll to position [509, 0]
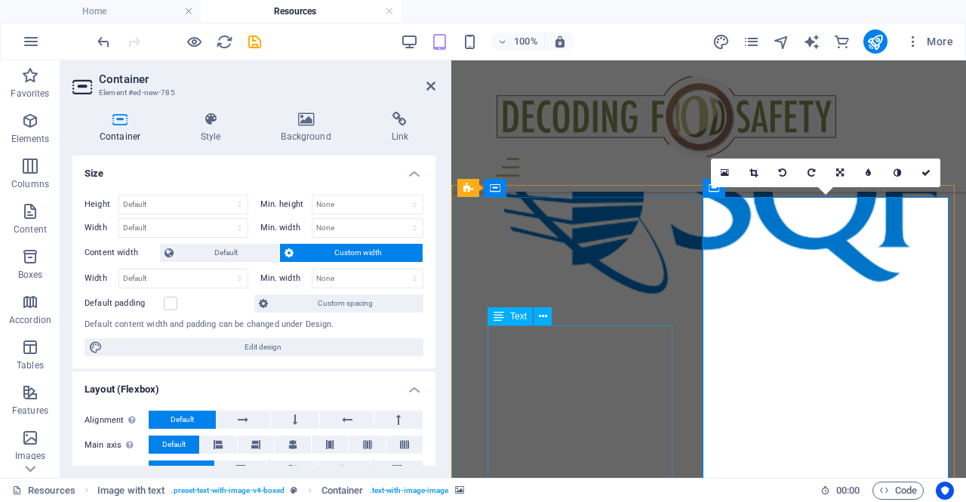
scroll to position [1617, 0]
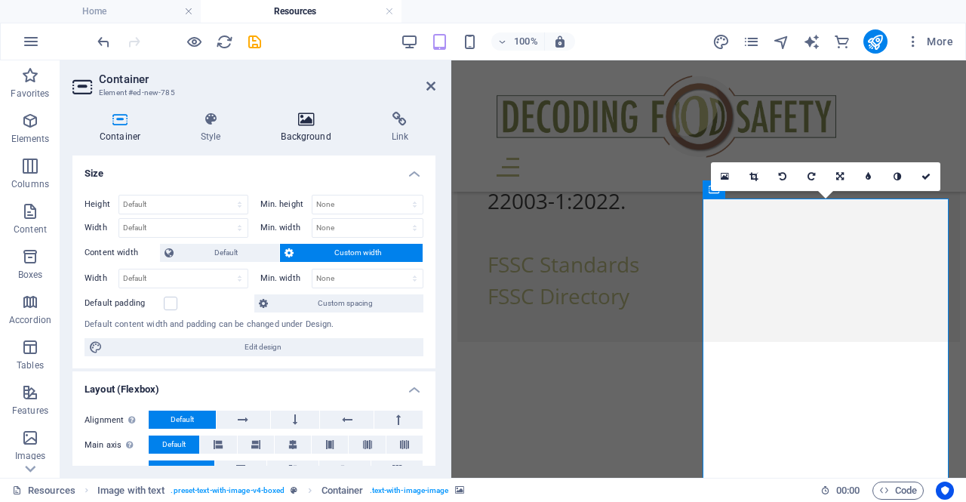
click at [298, 131] on h4 "Background" at bounding box center [309, 128] width 110 height 32
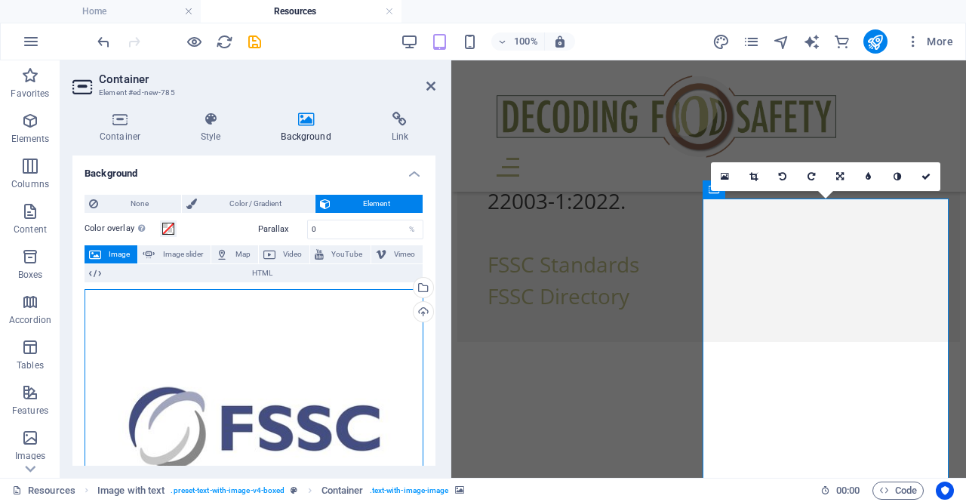
click at [258, 391] on div "Drag files here, click to choose files or select files from Files or our free s…" at bounding box center [254, 429] width 339 height 280
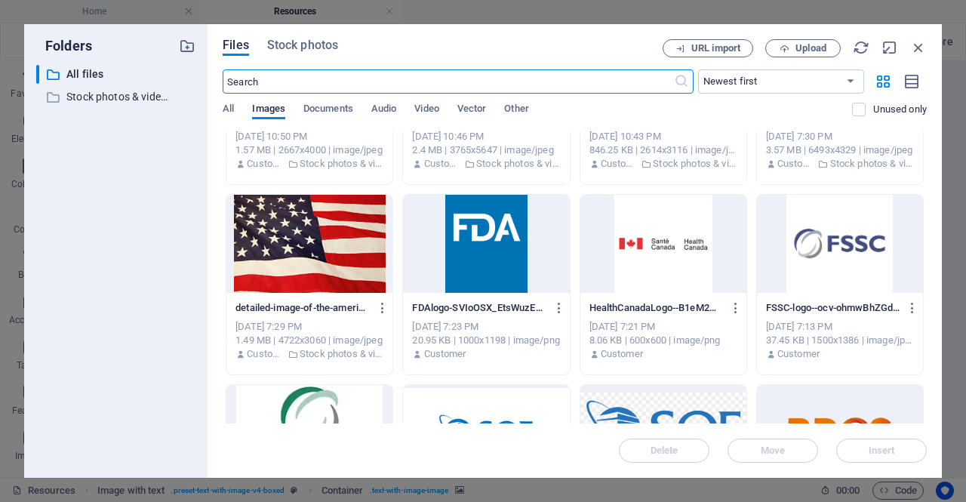
scroll to position [755, 0]
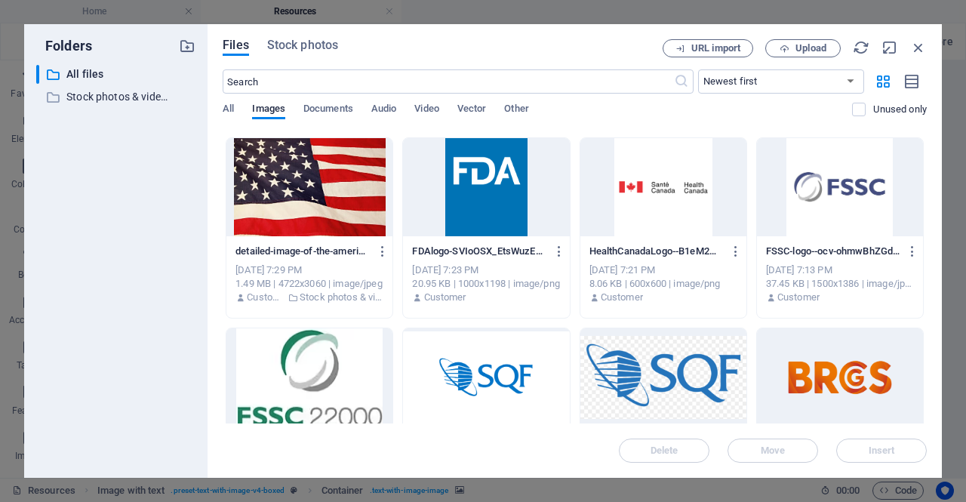
drag, startPoint x: 820, startPoint y: 378, endPoint x: 817, endPoint y: 389, distance: 11.0
click at [820, 378] on div at bounding box center [840, 377] width 166 height 98
click at [869, 454] on span "Insert" at bounding box center [882, 450] width 26 height 9
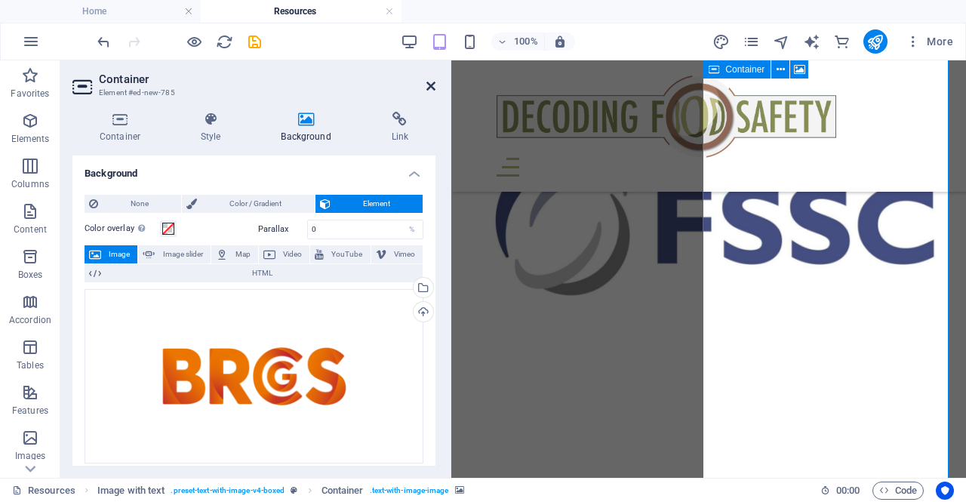
click at [435, 91] on icon at bounding box center [430, 86] width 9 height 12
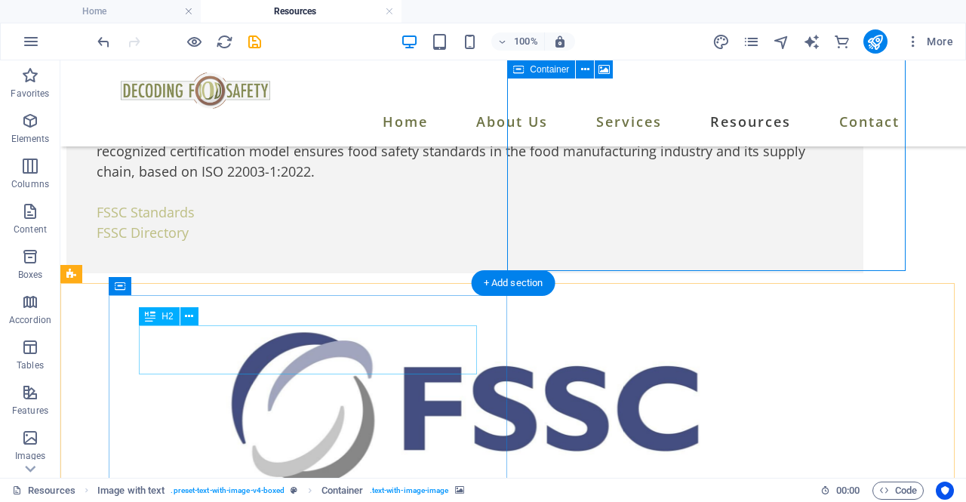
scroll to position [536, 0]
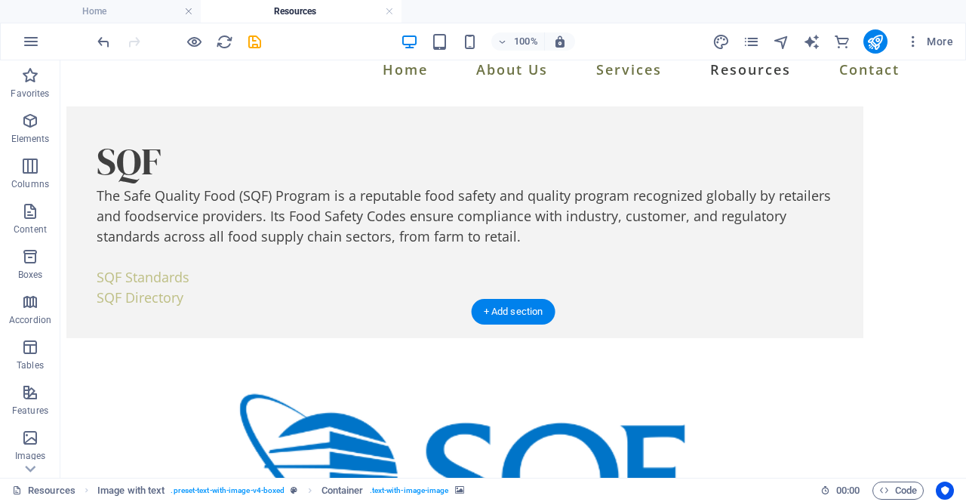
scroll to position [0, 0]
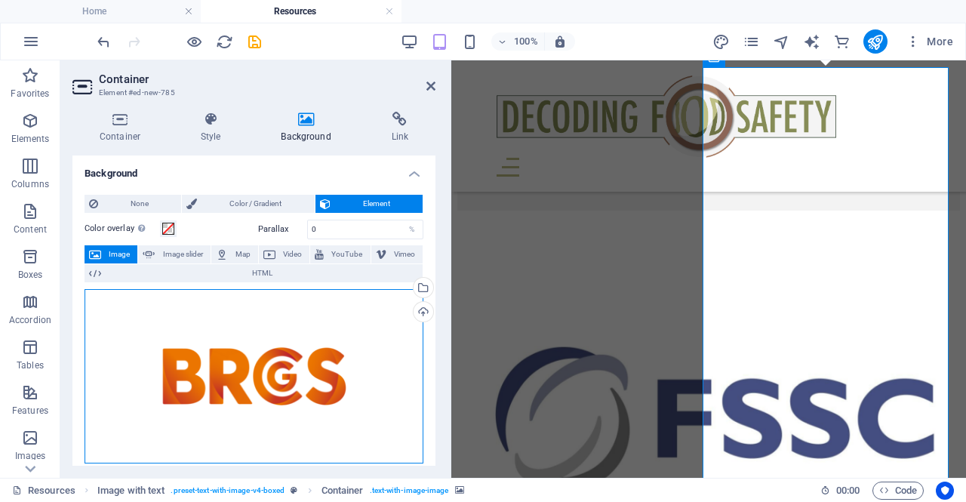
click at [279, 390] on div "Drag files here, click to choose files or select files from Files or our free s…" at bounding box center [254, 376] width 339 height 174
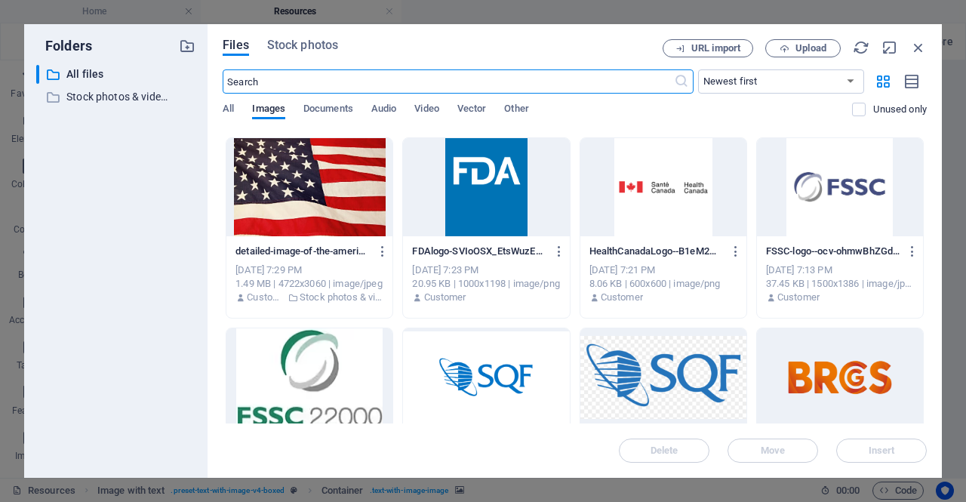
scroll to position [830, 0]
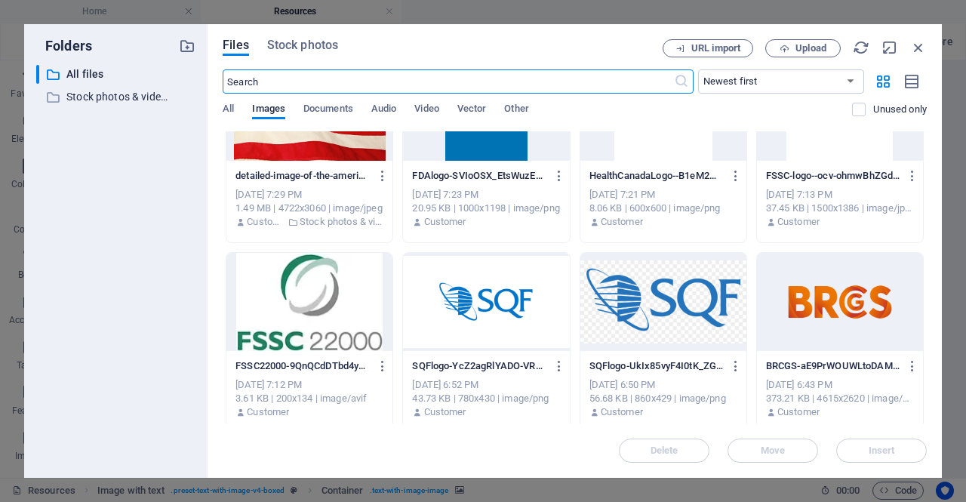
click at [818, 316] on div at bounding box center [840, 302] width 166 height 98
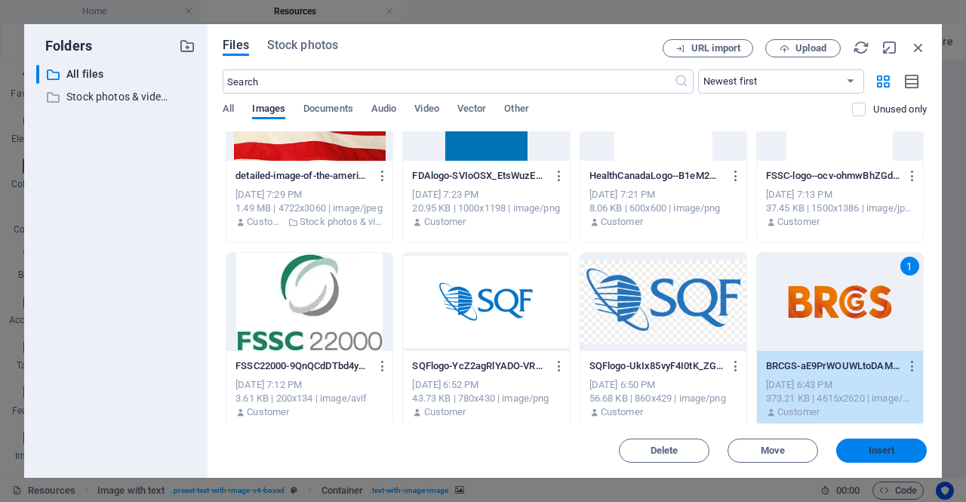
click at [876, 453] on span "Insert" at bounding box center [882, 450] width 26 height 9
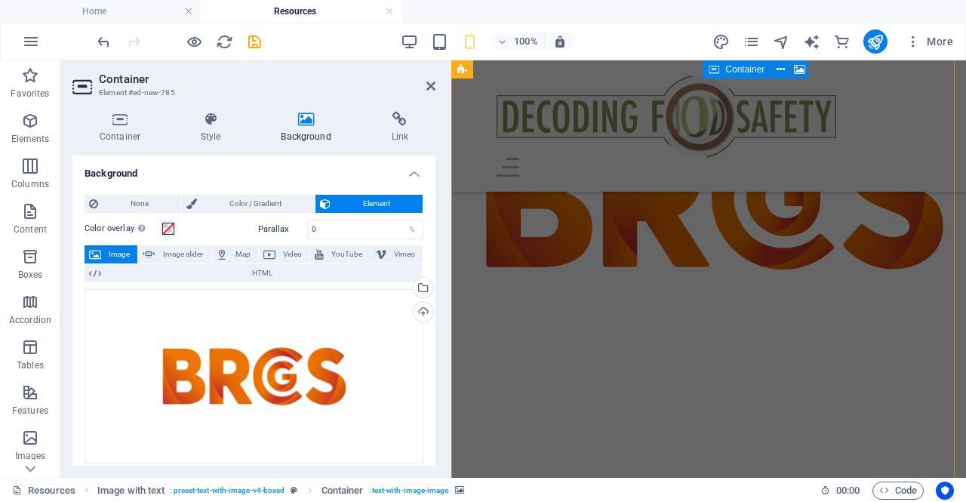
scroll to position [1942, 0]
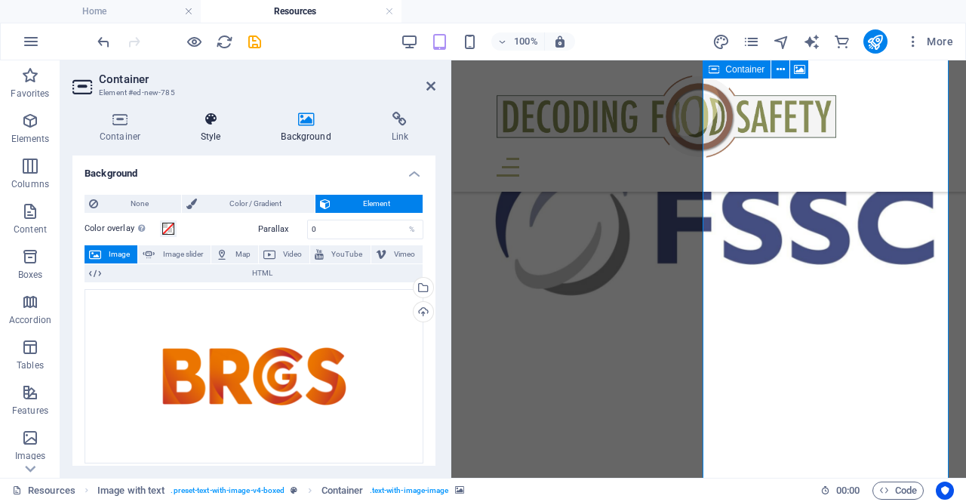
click at [212, 134] on h4 "Style" at bounding box center [214, 128] width 80 height 32
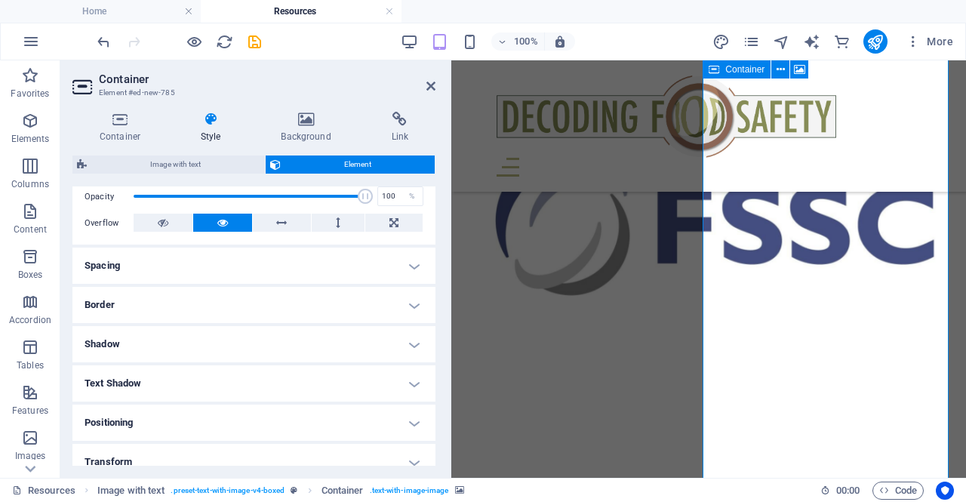
scroll to position [358, 0]
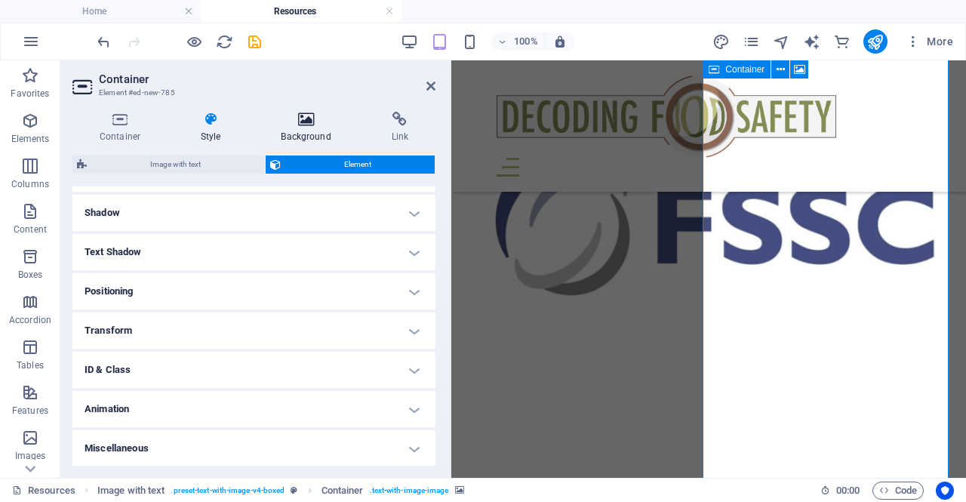
click at [312, 129] on h4 "Background" at bounding box center [309, 128] width 110 height 32
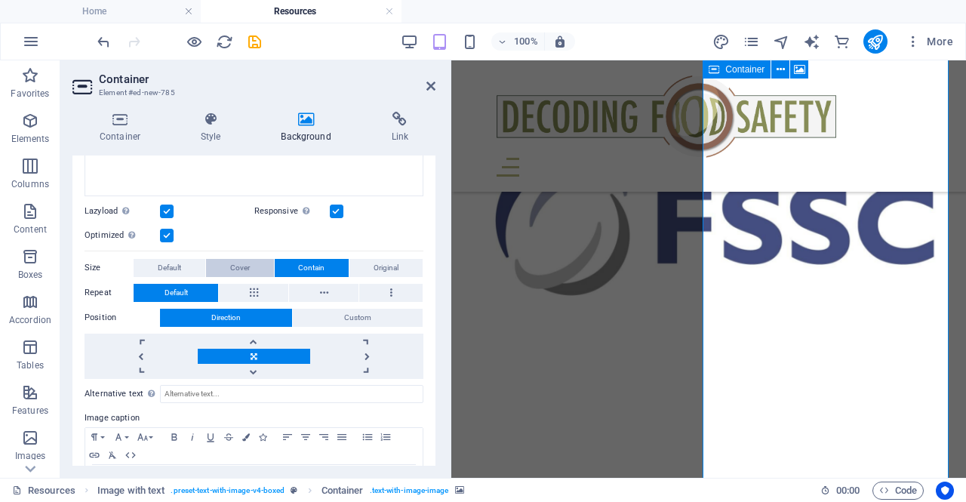
scroll to position [248, 0]
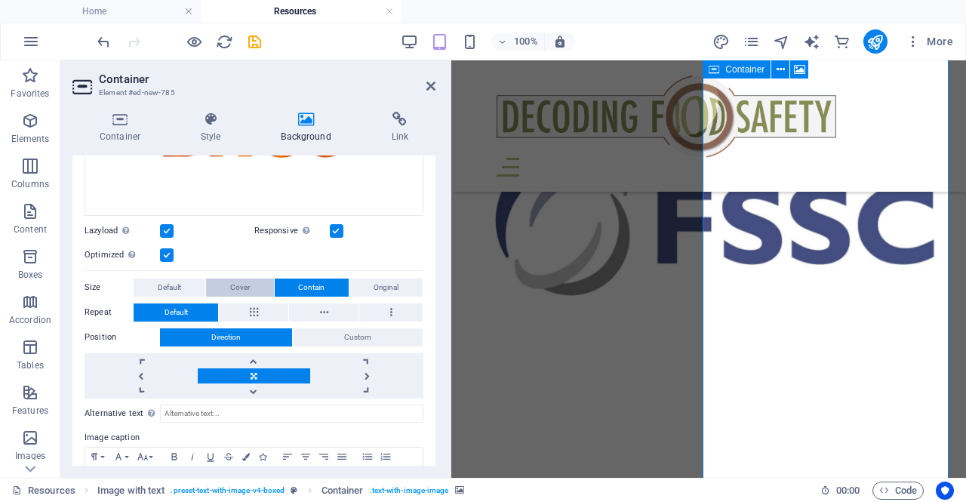
click at [245, 216] on div "Drag files here, click to choose files or select files from Files or our free s…" at bounding box center [254, 216] width 339 height 363
click at [253, 285] on button "Cover" at bounding box center [240, 288] width 68 height 18
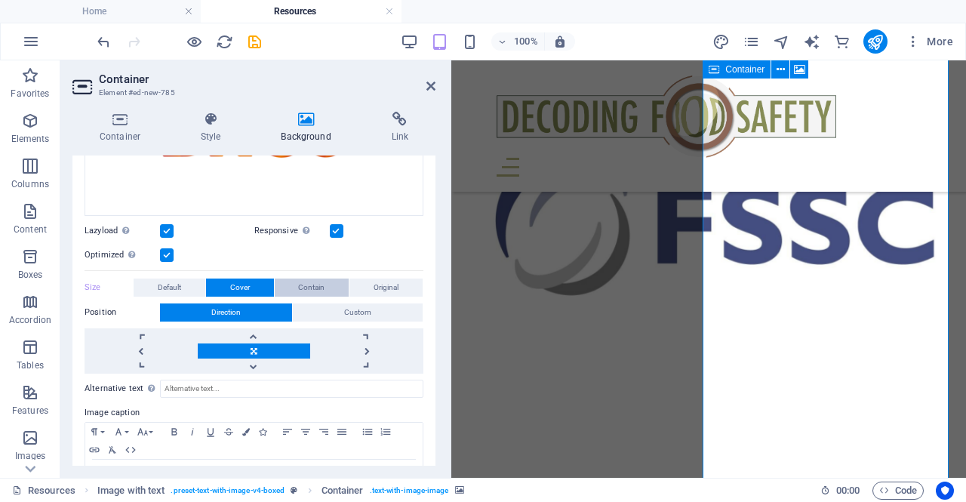
click at [311, 286] on span "Contain" at bounding box center [311, 288] width 26 height 18
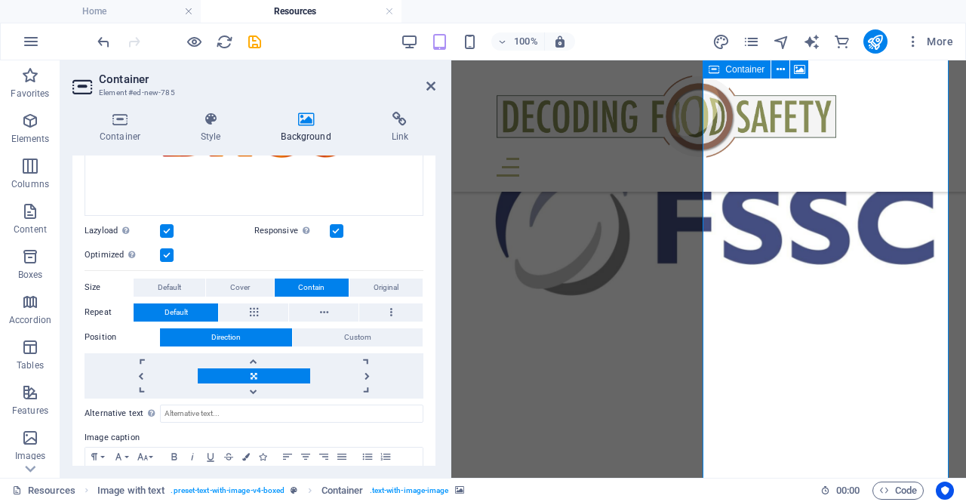
click at [427, 93] on header "Container Element #ed-new-785" at bounding box center [253, 79] width 363 height 39
click at [432, 83] on icon at bounding box center [430, 86] width 9 height 12
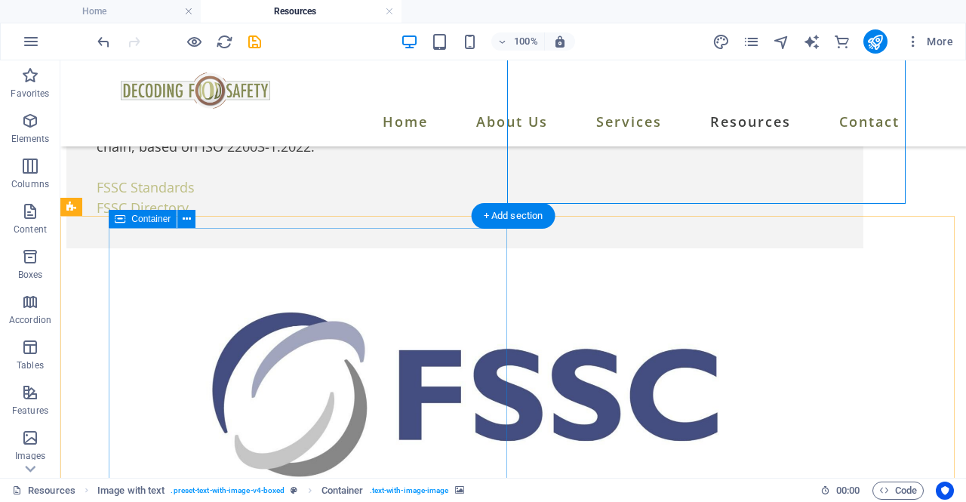
scroll to position [528, 0]
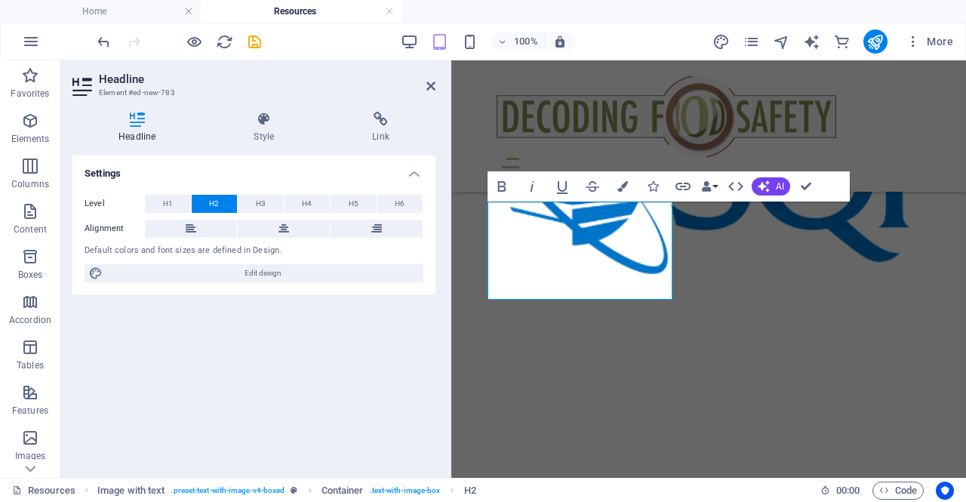
scroll to position [1644, 0]
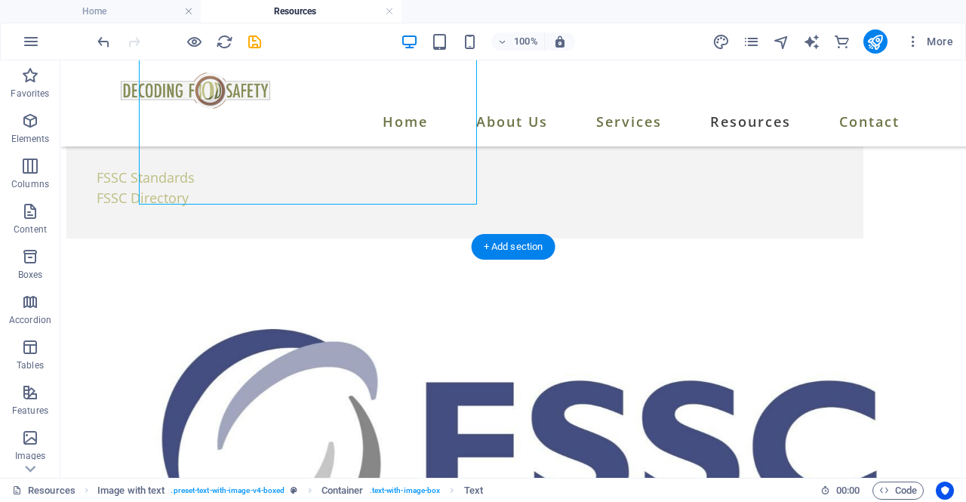
scroll to position [740, 0]
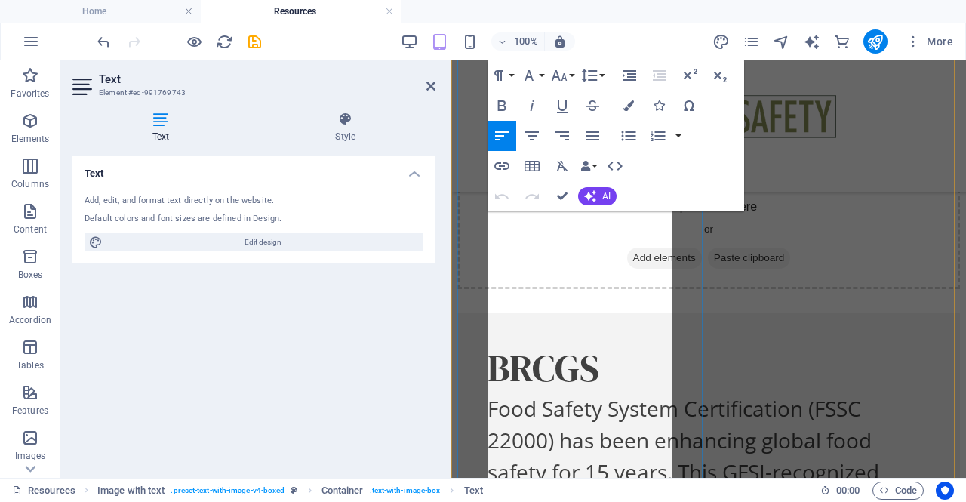
scroll to position [2610, 0]
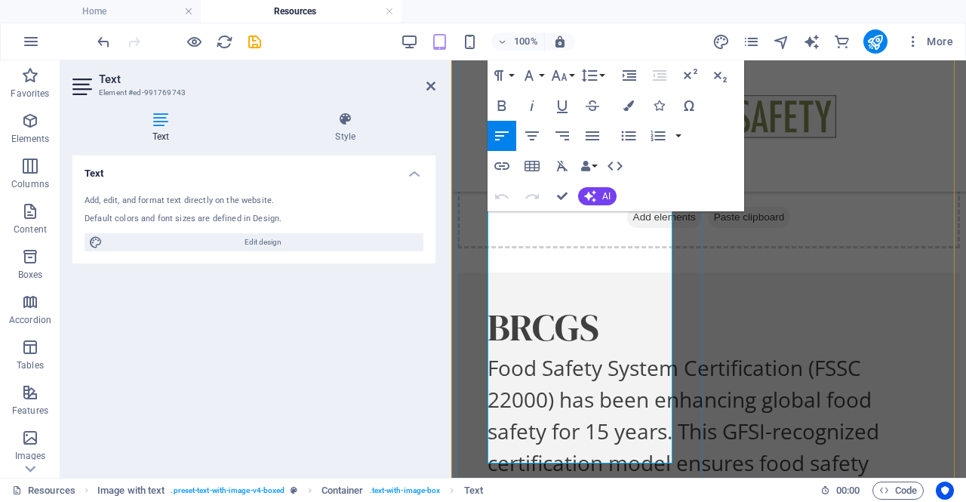
drag, startPoint x: 489, startPoint y: 288, endPoint x: 598, endPoint y: 389, distance: 148.5
copy span "Brand Reputation through Compliance Global Standards (BRCGS) is the foremost pr…"
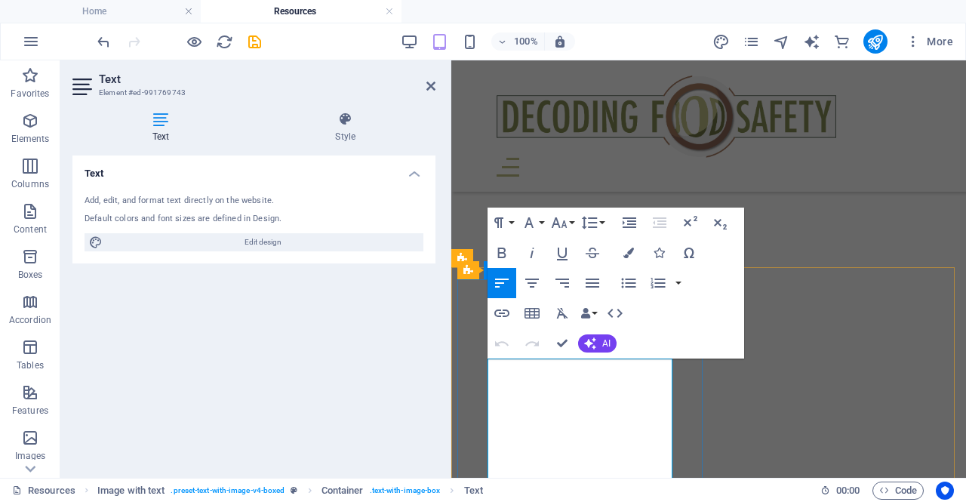
scroll to position [2233, 0]
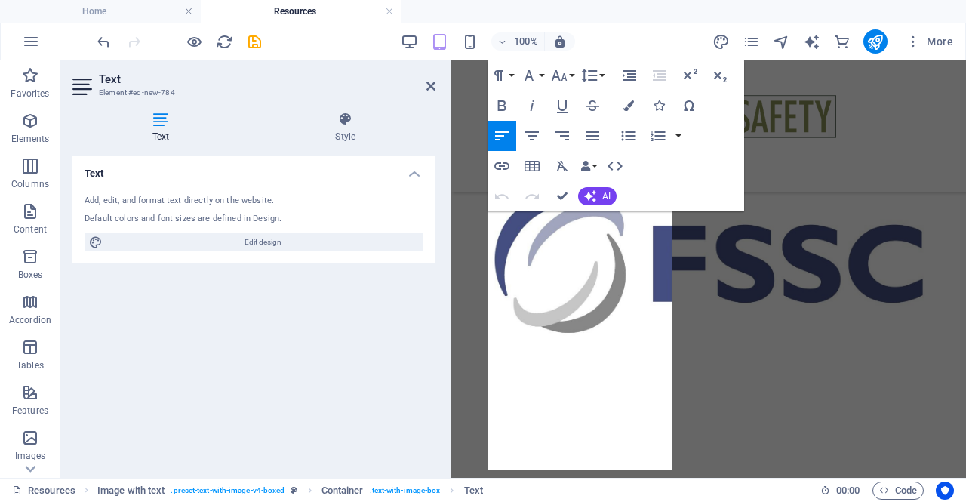
scroll to position [2151, 0]
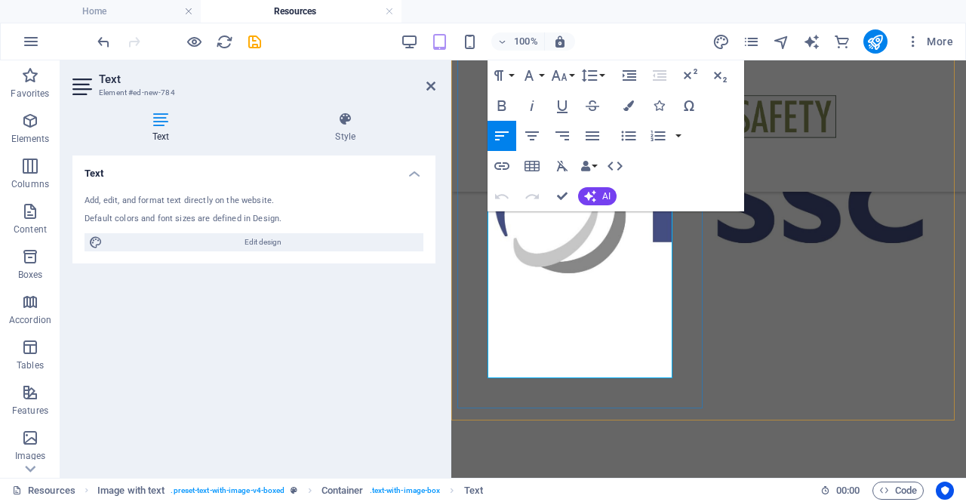
drag, startPoint x: 492, startPoint y: 286, endPoint x: 623, endPoint y: 272, distance: 132.0
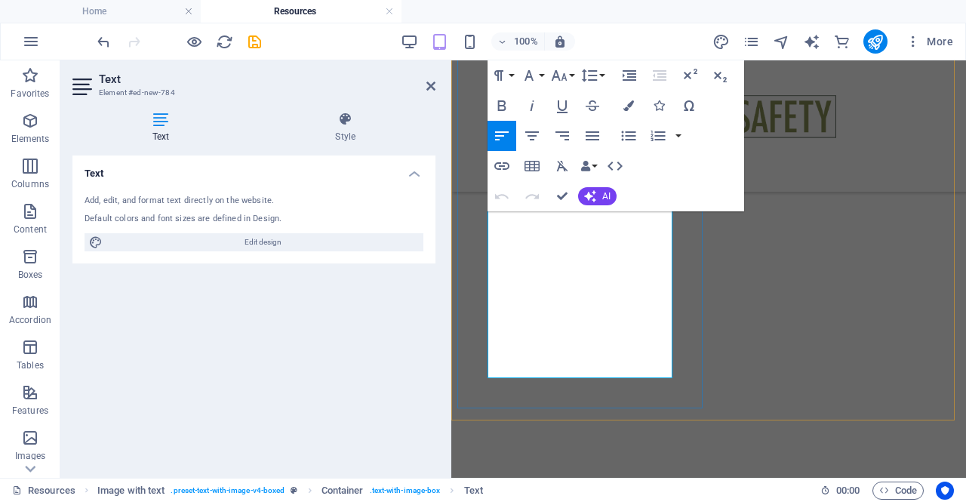
scroll to position [1960, 0]
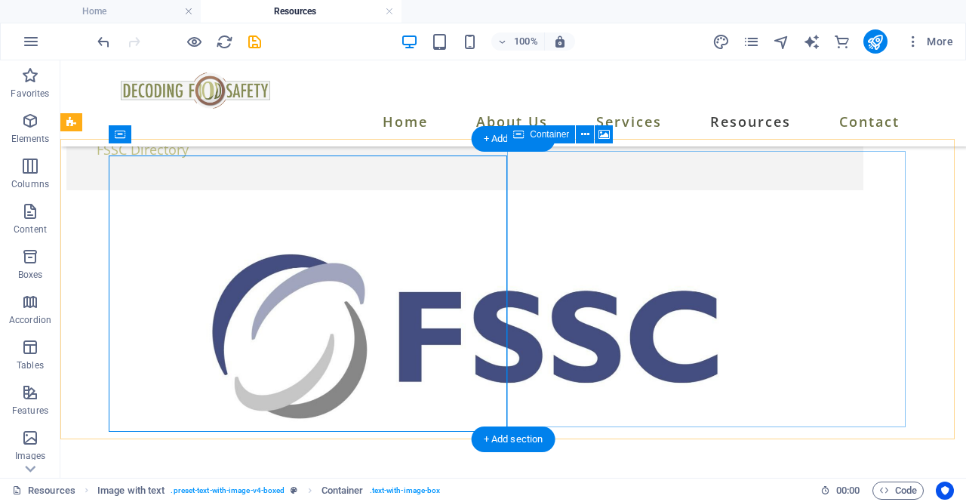
scroll to position [537, 0]
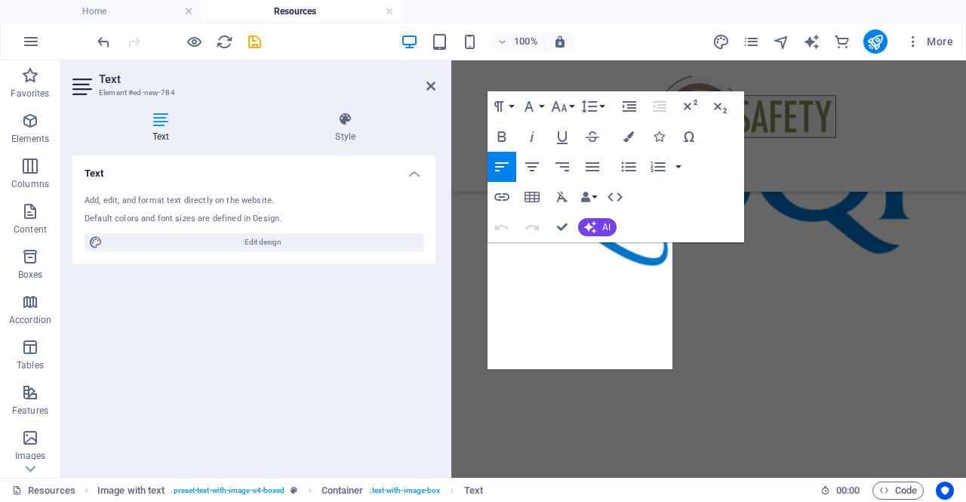
scroll to position [1652, 0]
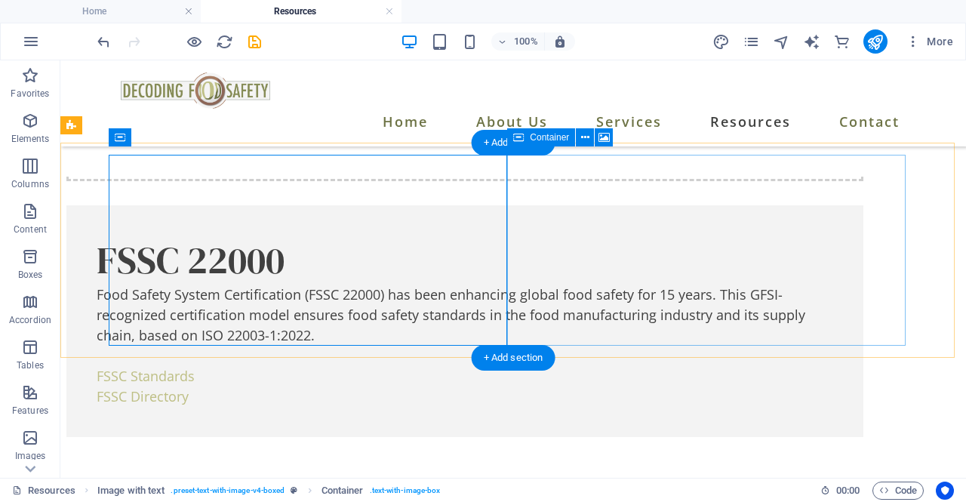
scroll to position [545, 0]
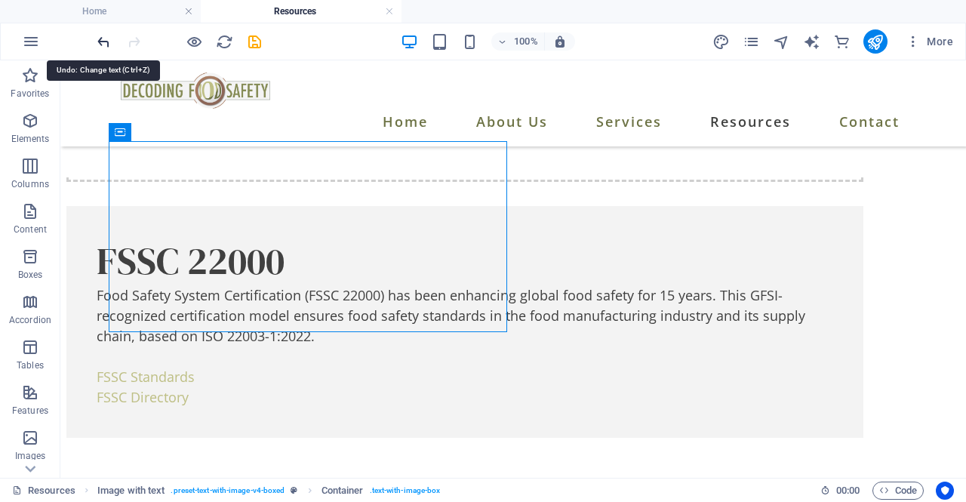
click at [107, 45] on icon "undo" at bounding box center [103, 41] width 17 height 17
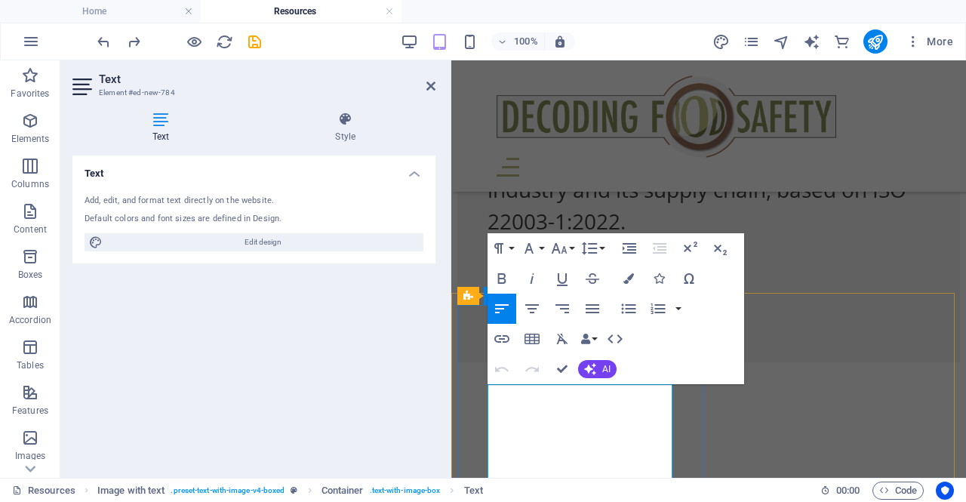
scroll to position [1661, 0]
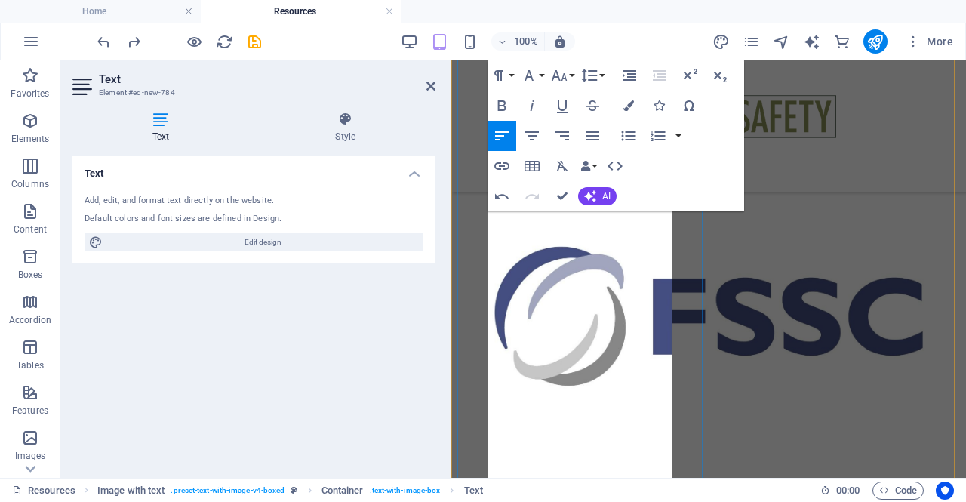
scroll to position [2114, 0]
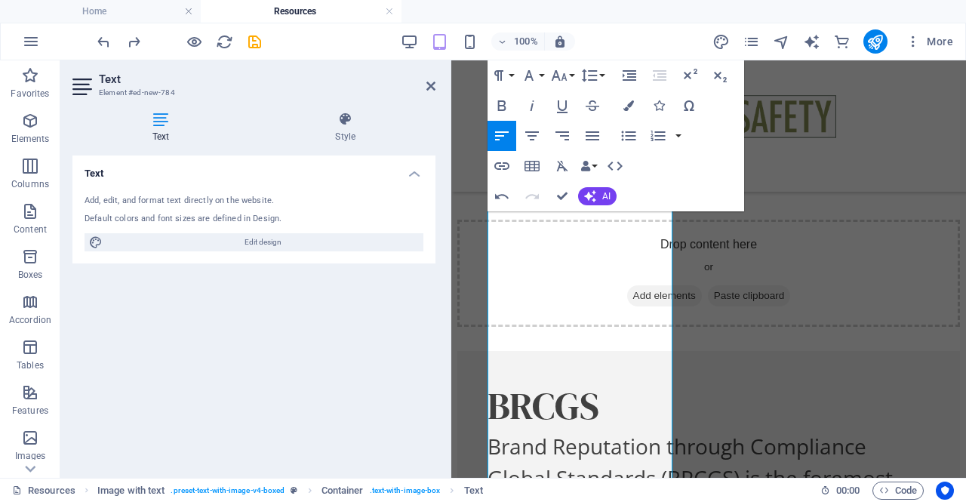
scroll to position [2539, 0]
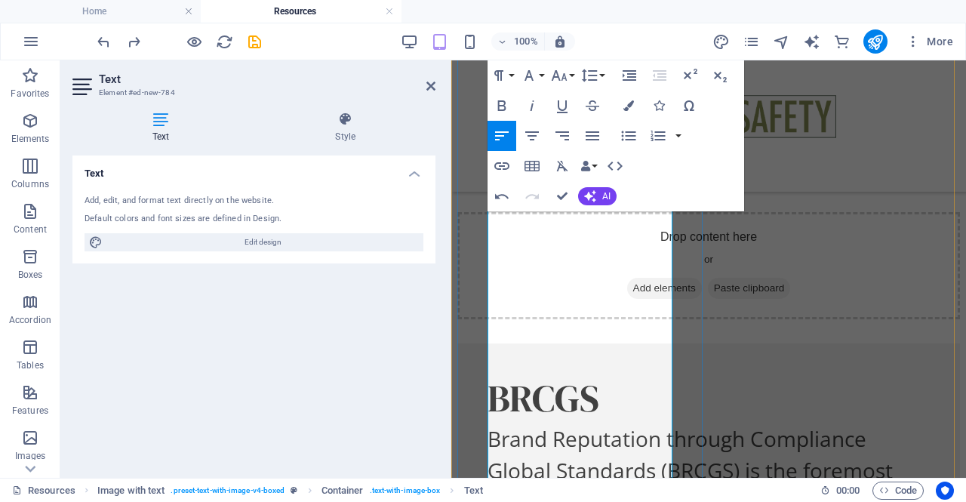
drag, startPoint x: 489, startPoint y: 364, endPoint x: 642, endPoint y: 420, distance: 162.6
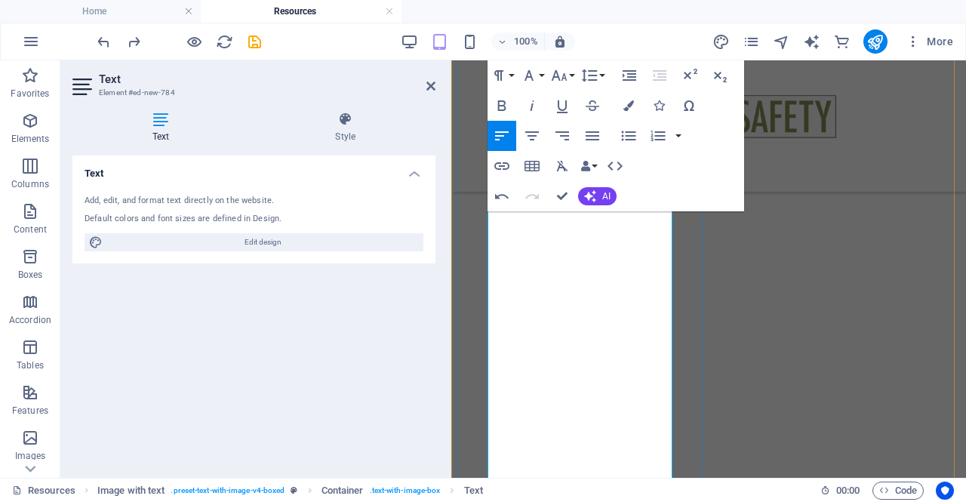
scroll to position [2120, 0]
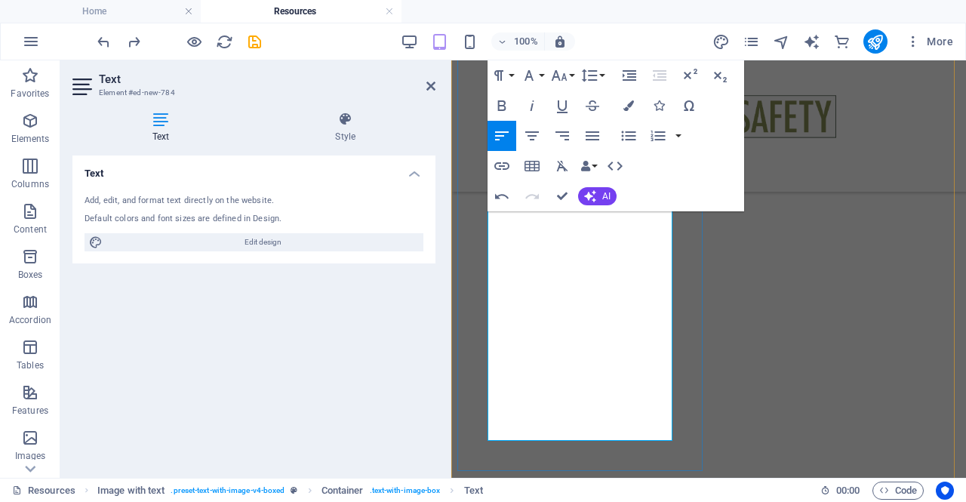
drag, startPoint x: 489, startPoint y: 393, endPoint x: 654, endPoint y: 389, distance: 164.6
drag, startPoint x: 638, startPoint y: 428, endPoint x: 481, endPoint y: 429, distance: 157.0
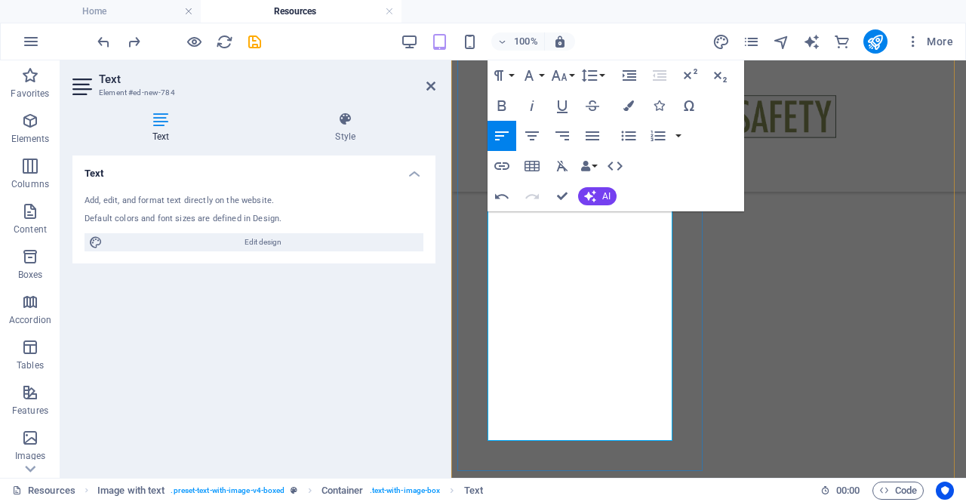
drag, startPoint x: 535, startPoint y: 432, endPoint x: 480, endPoint y: 431, distance: 55.1
drag, startPoint x: 652, startPoint y: 429, endPoint x: 555, endPoint y: 429, distance: 97.4
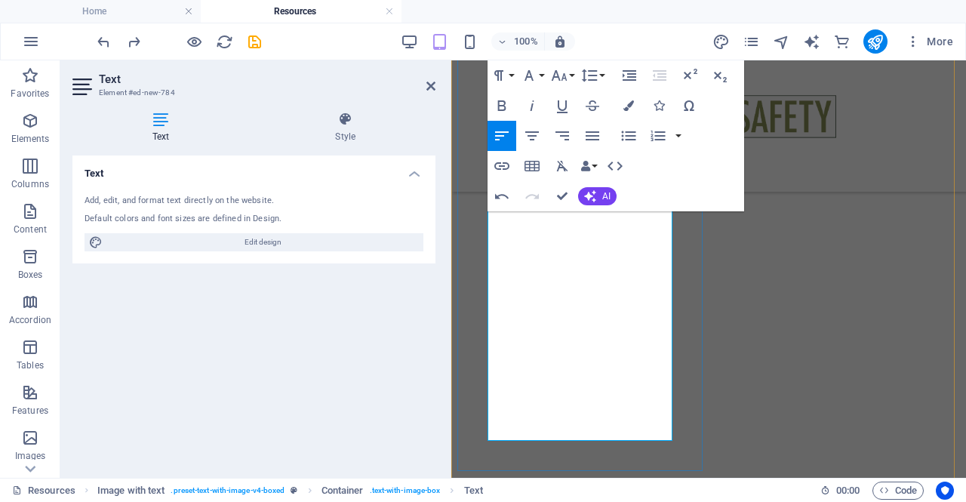
drag, startPoint x: 655, startPoint y: 426, endPoint x: 564, endPoint y: 432, distance: 91.5
click at [634, 386] on icon "button" at bounding box center [636, 380] width 18 height 18
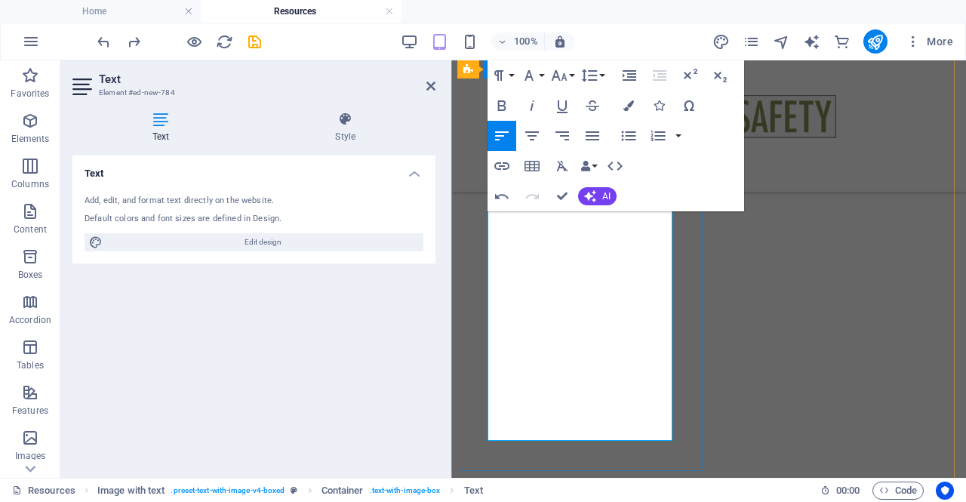
drag, startPoint x: 630, startPoint y: 428, endPoint x: 525, endPoint y: 416, distance: 105.6
drag, startPoint x: 506, startPoint y: 165, endPoint x: 516, endPoint y: 171, distance: 11.5
click at [506, 165] on icon "button" at bounding box center [502, 166] width 18 height 18
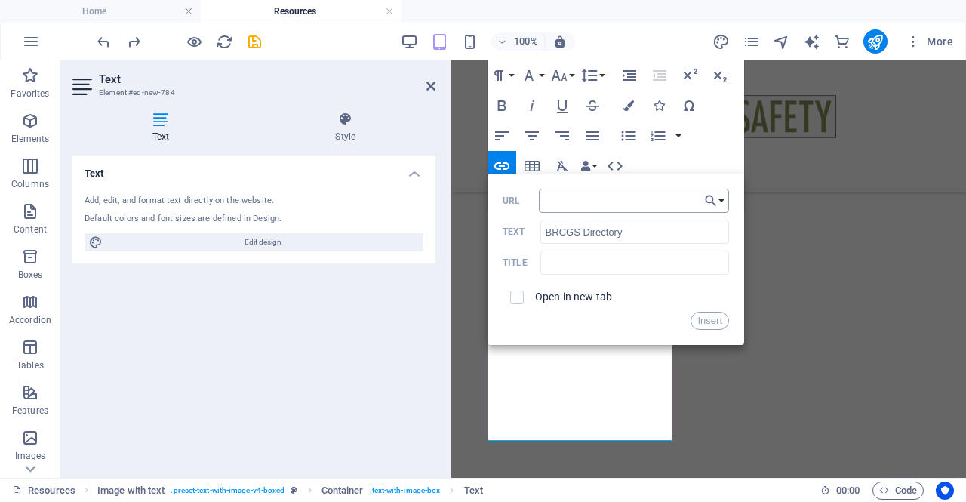
click at [620, 196] on input "URL" at bounding box center [634, 201] width 190 height 24
type input "[URL][DOMAIN_NAME]"
click at [717, 323] on button "Insert" at bounding box center [710, 321] width 38 height 18
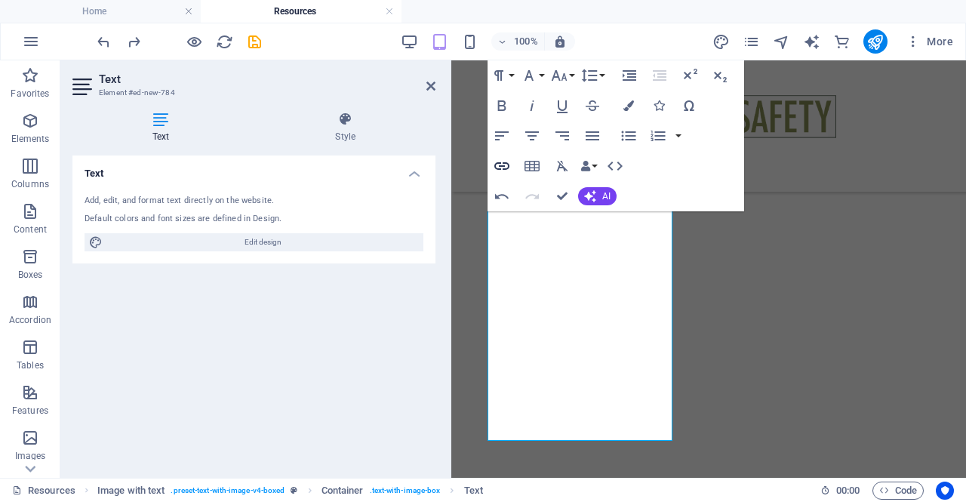
click at [511, 167] on button "Insert Link" at bounding box center [502, 166] width 29 height 30
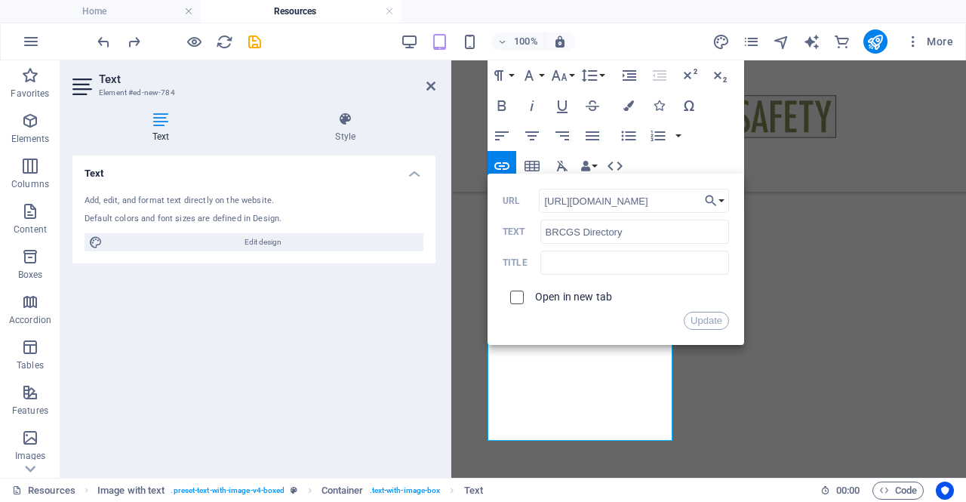
click at [518, 294] on input "checkbox" at bounding box center [515, 295] width 14 height 14
checkbox input "true"
click at [713, 322] on button "Update" at bounding box center [706, 321] width 45 height 18
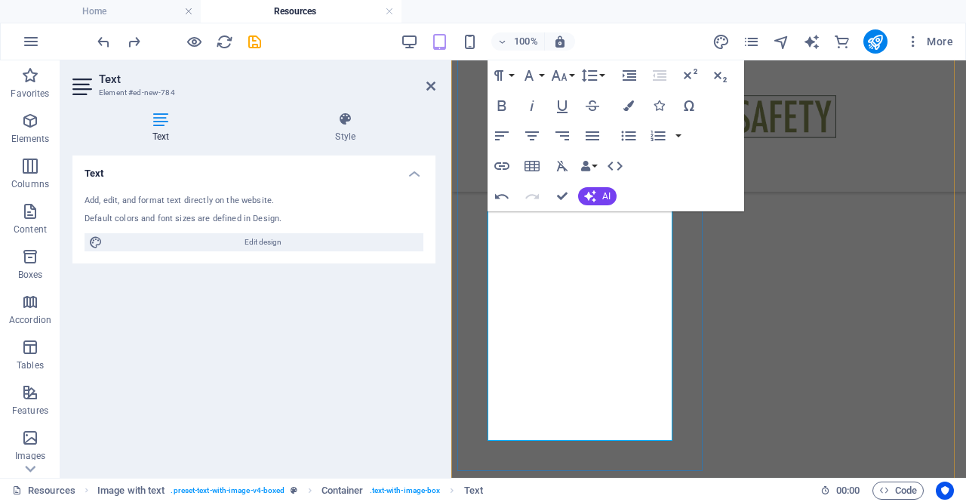
drag, startPoint x: 635, startPoint y: 393, endPoint x: 491, endPoint y: 374, distance: 144.7
drag, startPoint x: 492, startPoint y: 393, endPoint x: 679, endPoint y: 405, distance: 187.5
type input "BRCGS Standards"
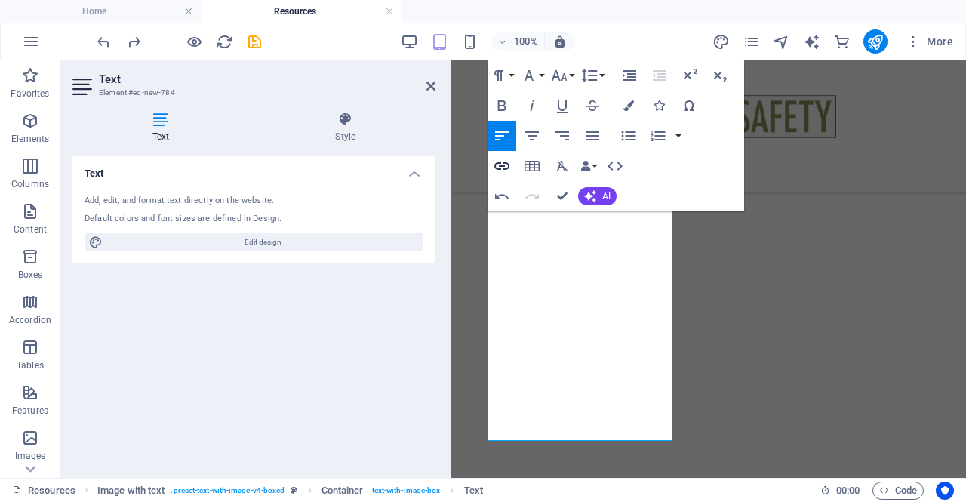
click at [501, 170] on icon "button" at bounding box center [502, 166] width 18 height 18
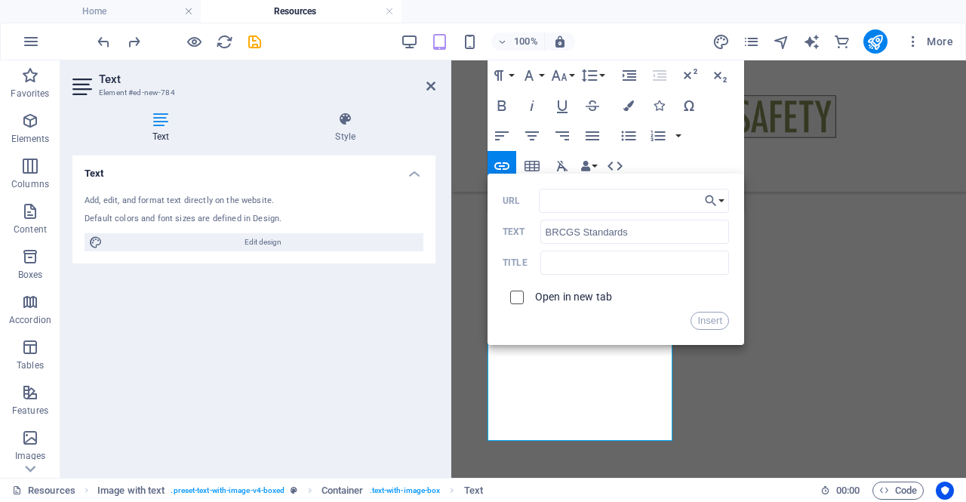
drag, startPoint x: 519, startPoint y: 301, endPoint x: 602, endPoint y: 188, distance: 140.4
click at [519, 300] on input "checkbox" at bounding box center [515, 295] width 14 height 14
checkbox input "true"
click at [592, 191] on input "URL" at bounding box center [634, 201] width 190 height 24
paste input "[URL][DOMAIN_NAME]"
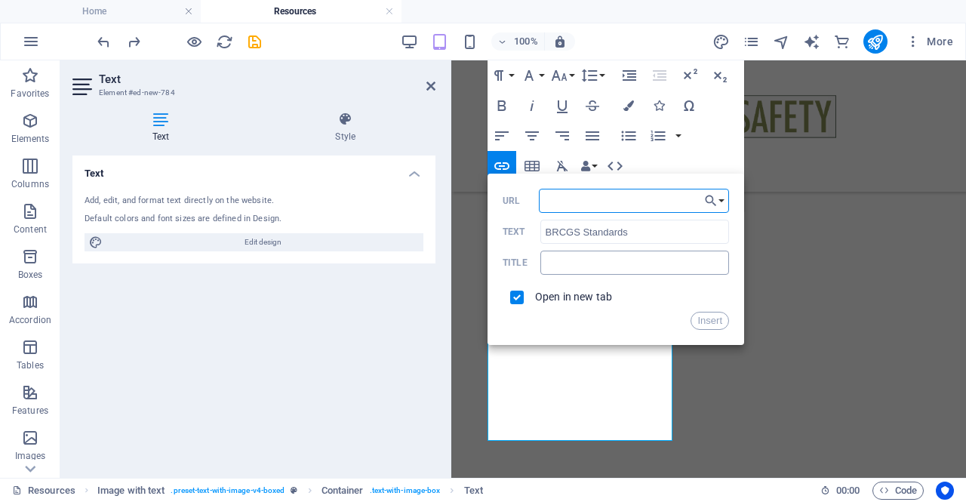
type input "[URL][DOMAIN_NAME]"
click at [709, 322] on button "Insert" at bounding box center [710, 321] width 38 height 18
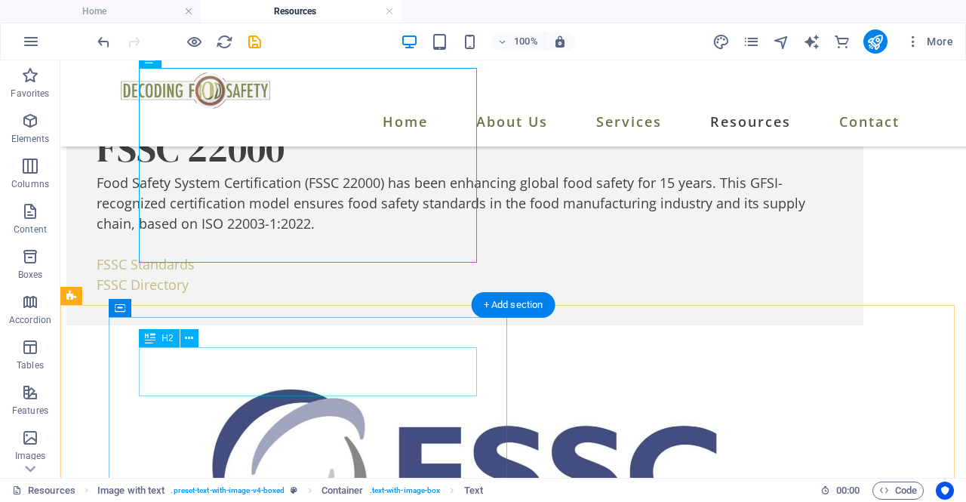
scroll to position [697, 0]
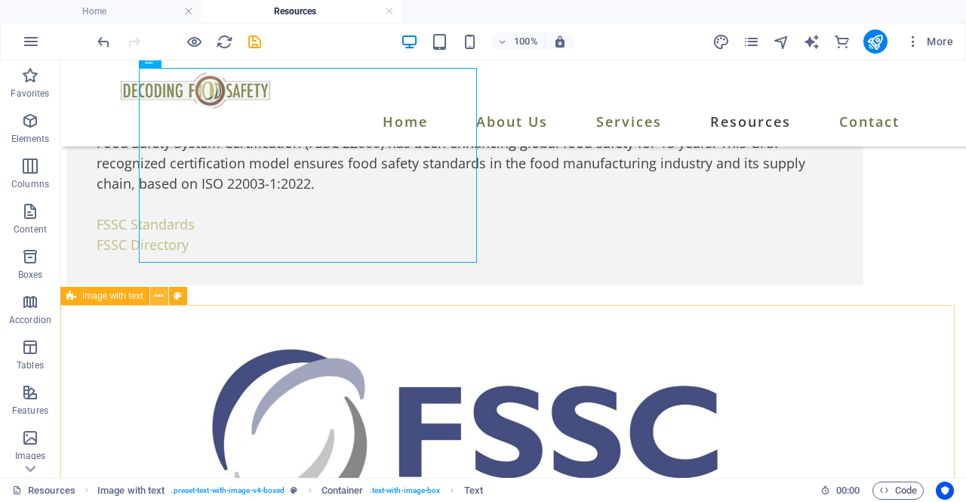
click at [155, 298] on icon at bounding box center [159, 296] width 8 height 16
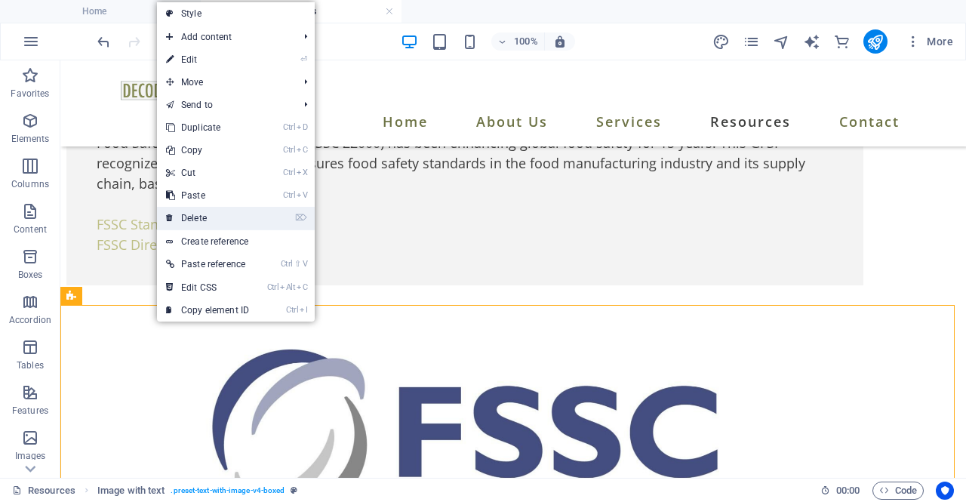
click at [208, 214] on link "⌦ Delete" at bounding box center [207, 218] width 101 height 23
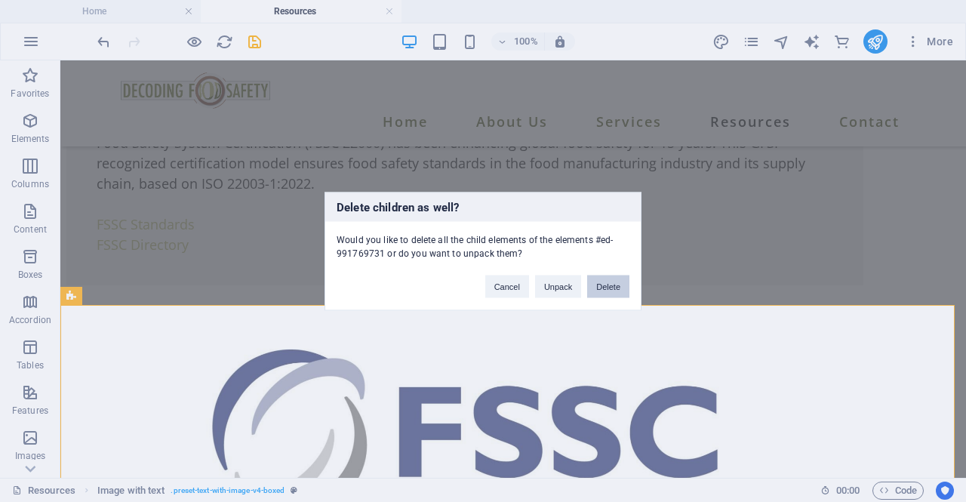
click at [599, 289] on button "Delete" at bounding box center [608, 286] width 42 height 23
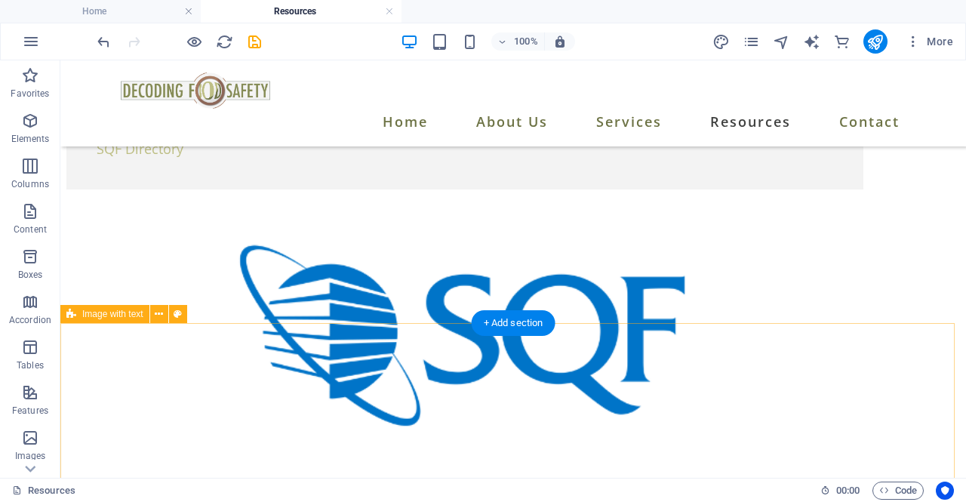
scroll to position [0, 0]
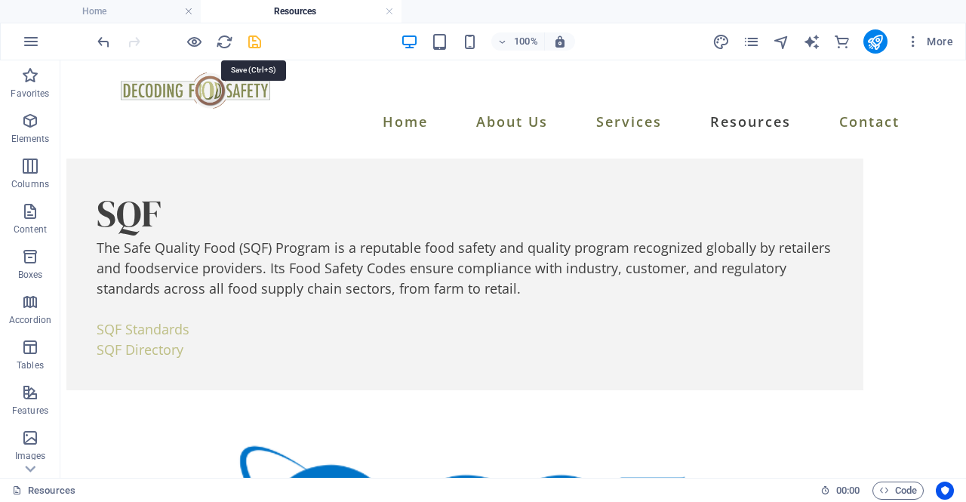
click at [253, 43] on icon "save" at bounding box center [254, 41] width 17 height 17
click at [876, 46] on icon "publish" at bounding box center [875, 41] width 17 height 17
